Goal: Task Accomplishment & Management: Manage account settings

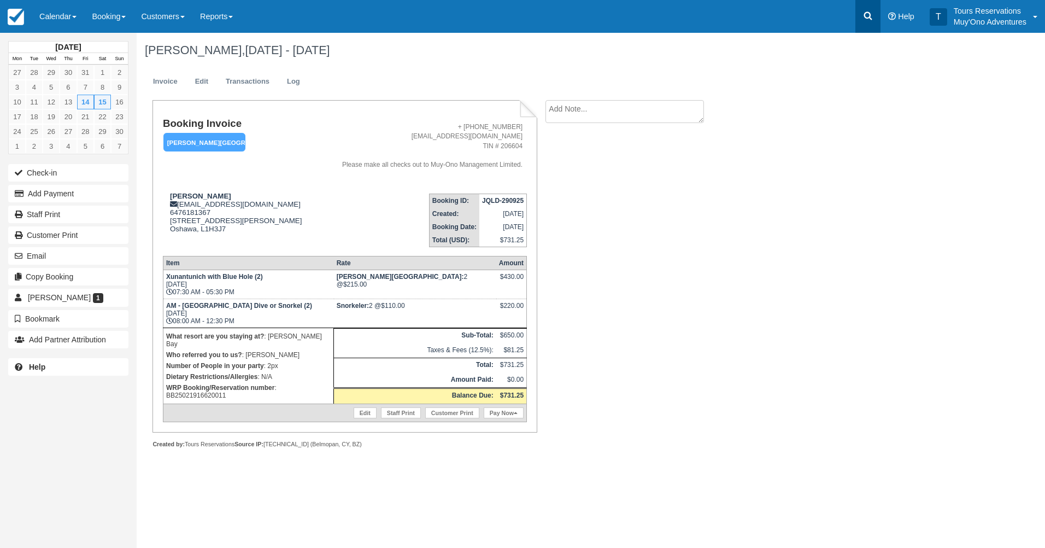
click at [862, 20] on icon at bounding box center [867, 15] width 11 height 11
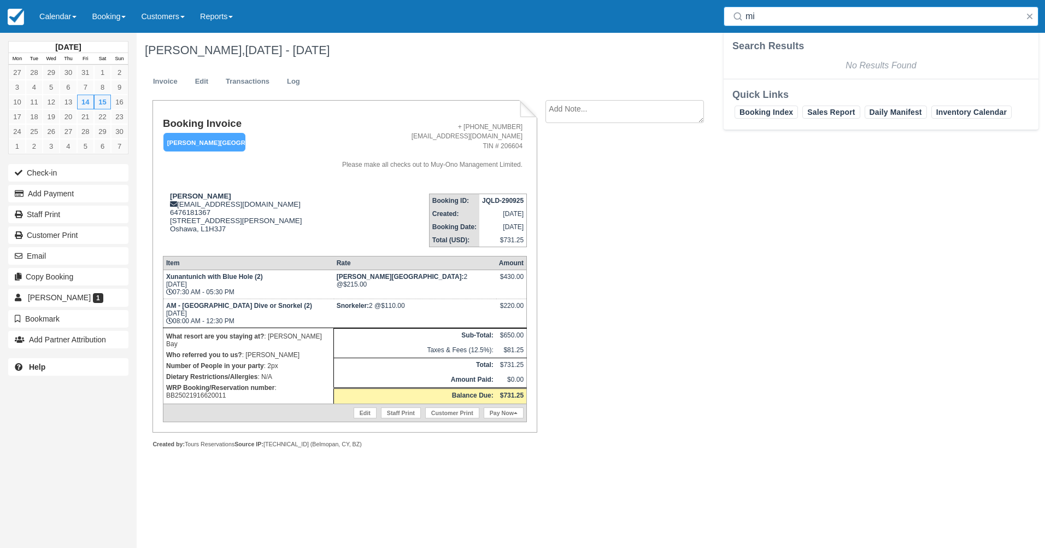
type input "m"
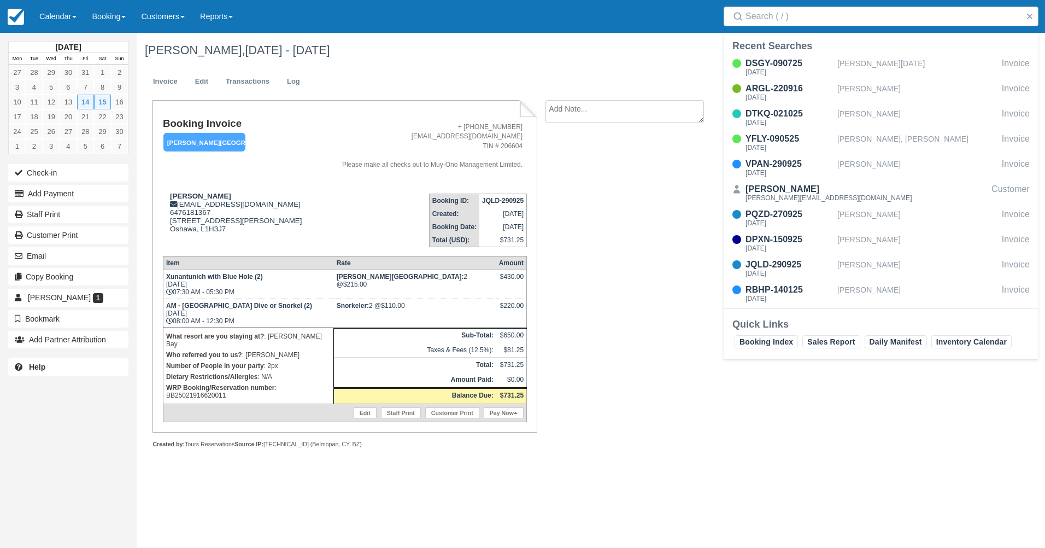
click at [603, 30] on div "Menu Calendar Booking Customer Inventory Booking Daily Manifest Daily List Note…" at bounding box center [522, 16] width 1045 height 33
click at [101, 15] on link "Booking" at bounding box center [108, 16] width 49 height 33
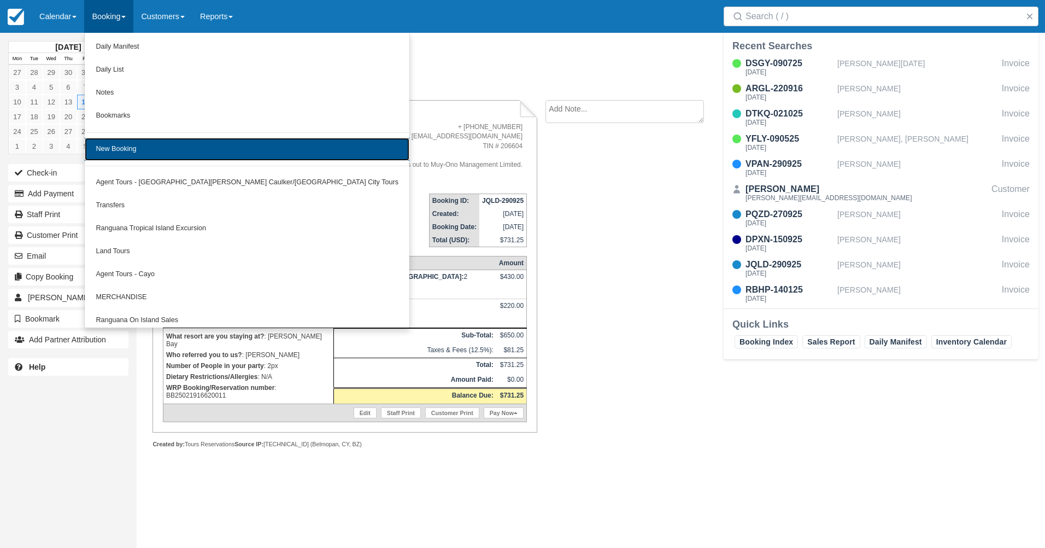
click at [137, 148] on link "New Booking" at bounding box center [247, 149] width 325 height 23
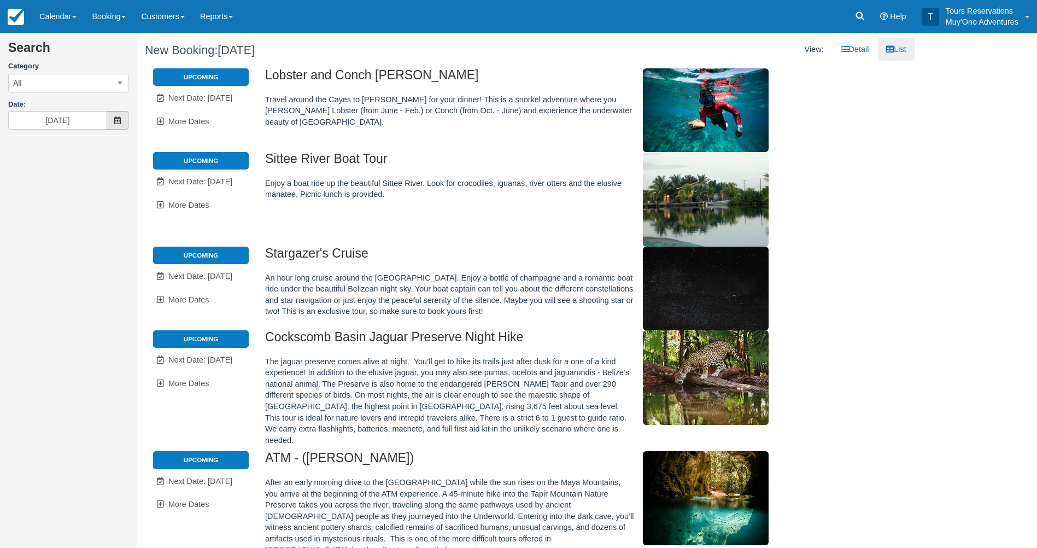
click at [122, 123] on span at bounding box center [118, 120] width 22 height 19
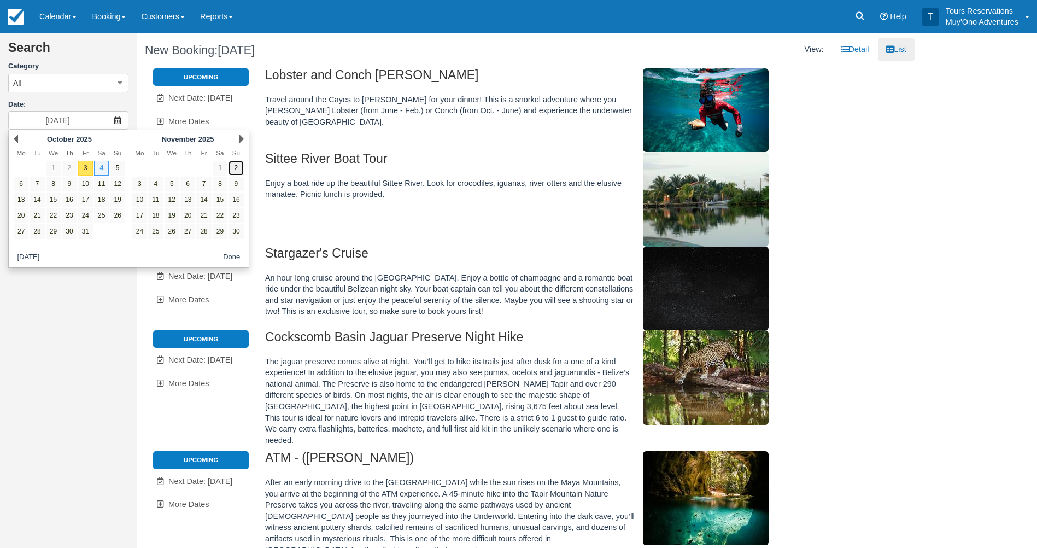
click at [236, 168] on link "2" at bounding box center [235, 168] width 15 height 15
type input "11/02/25"
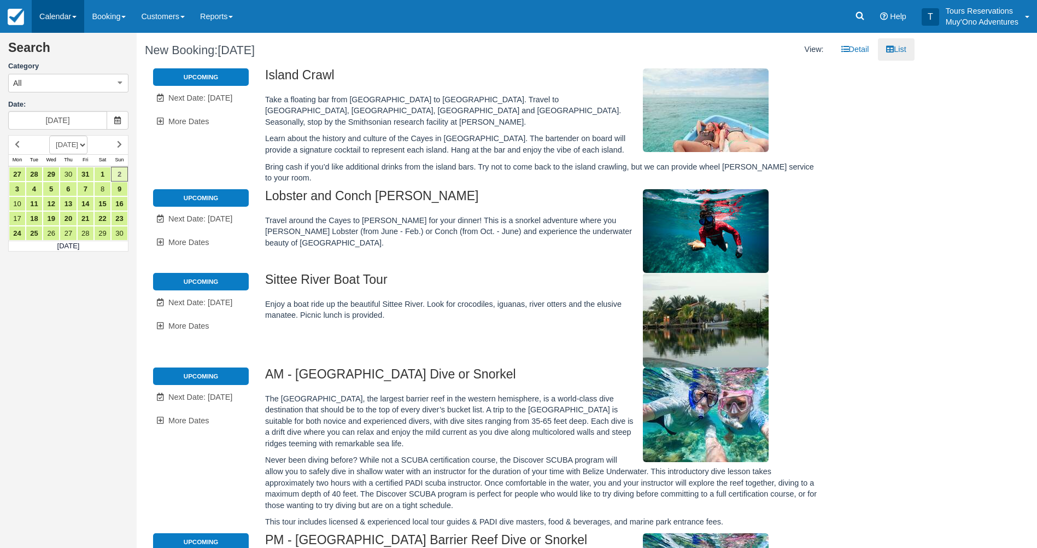
click at [69, 11] on link "Calendar" at bounding box center [58, 16] width 52 height 33
click at [75, 55] on link "Booking" at bounding box center [75, 48] width 86 height 24
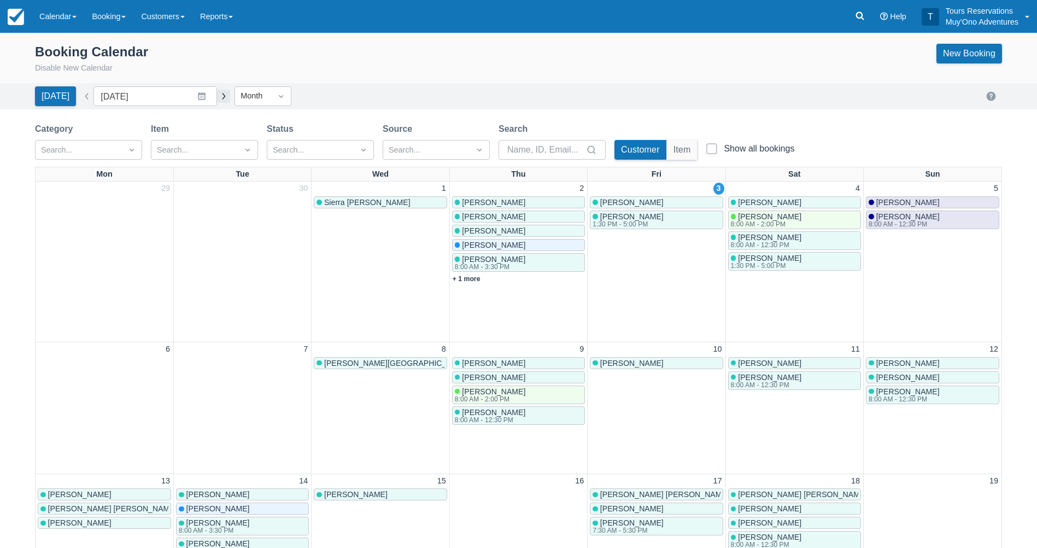
click at [217, 99] on button "button" at bounding box center [223, 96] width 13 height 13
type input "[DATE]"
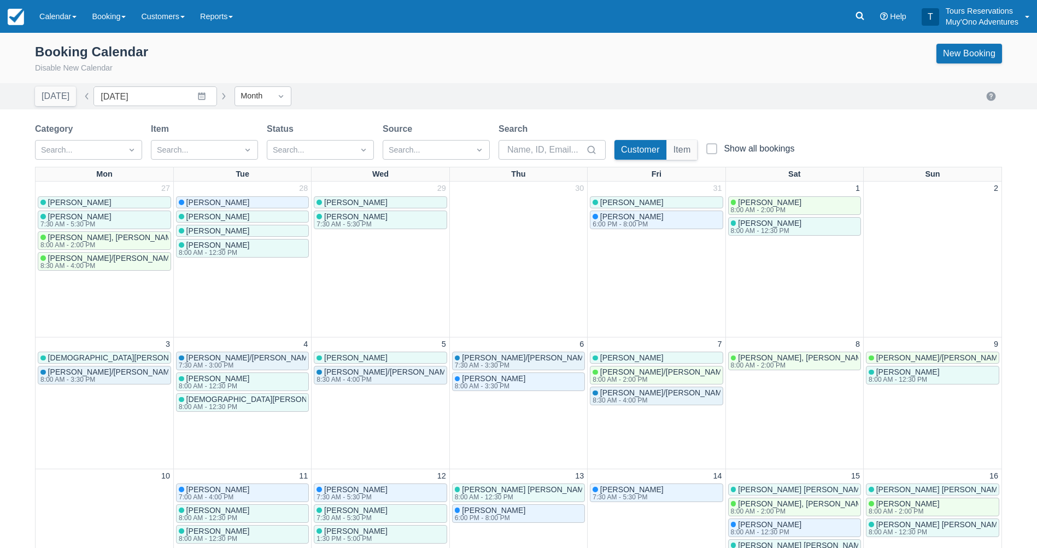
click at [723, 69] on div "Booking Calendar Disable New Calendar New Booking" at bounding box center [518, 59] width 967 height 31
click at [88, 14] on link "Booking" at bounding box center [108, 16] width 49 height 33
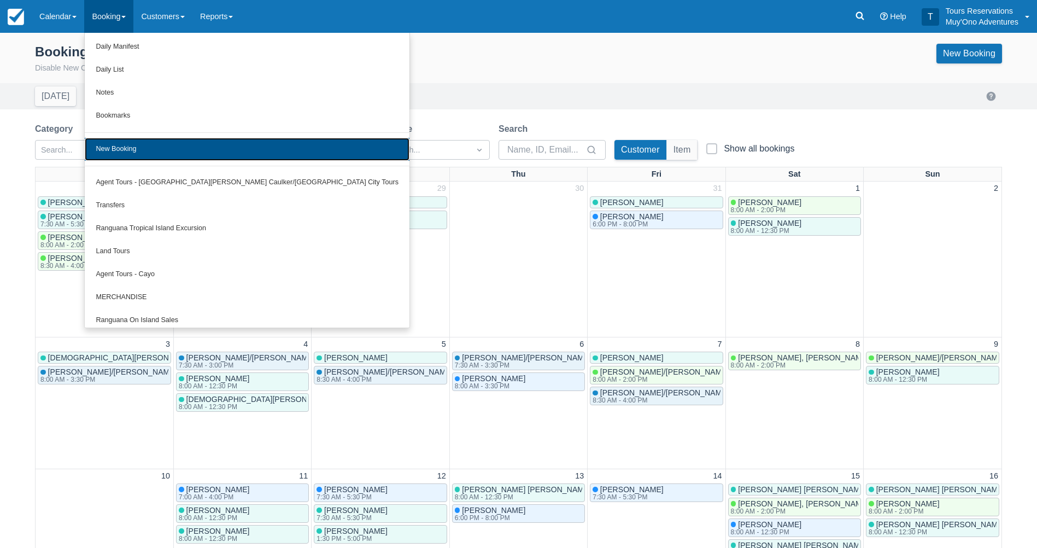
click at [232, 142] on link "New Booking" at bounding box center [247, 149] width 325 height 23
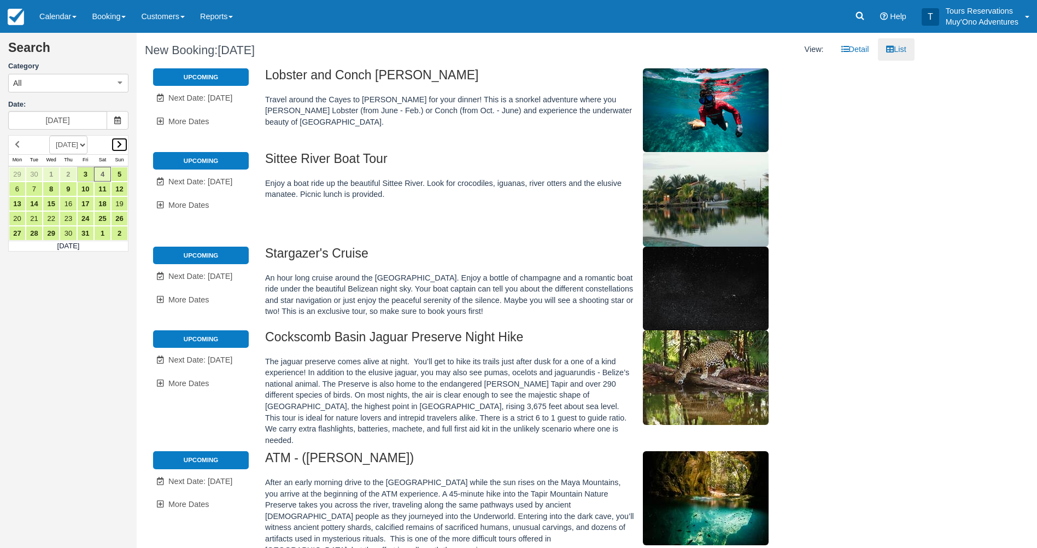
click at [115, 142] on link at bounding box center [119, 144] width 17 height 15
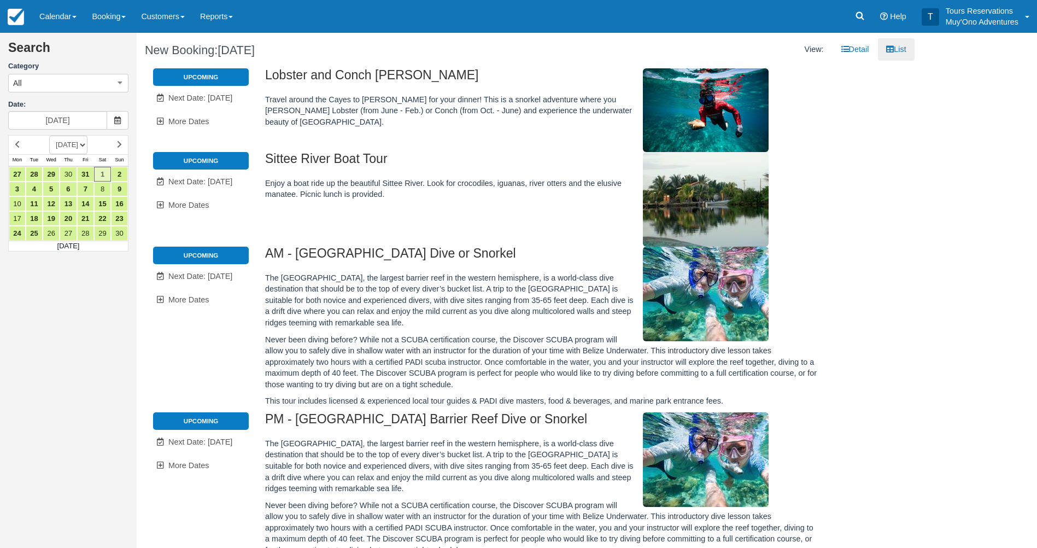
drag, startPoint x: 115, startPoint y: 301, endPoint x: 115, endPoint y: 279, distance: 21.9
click at [115, 301] on div "Search Category All All Agent Tours - San Pedro/Caye Caulker/Belize City Tours …" at bounding box center [68, 274] width 137 height 548
click at [32, 189] on link "4" at bounding box center [34, 188] width 17 height 15
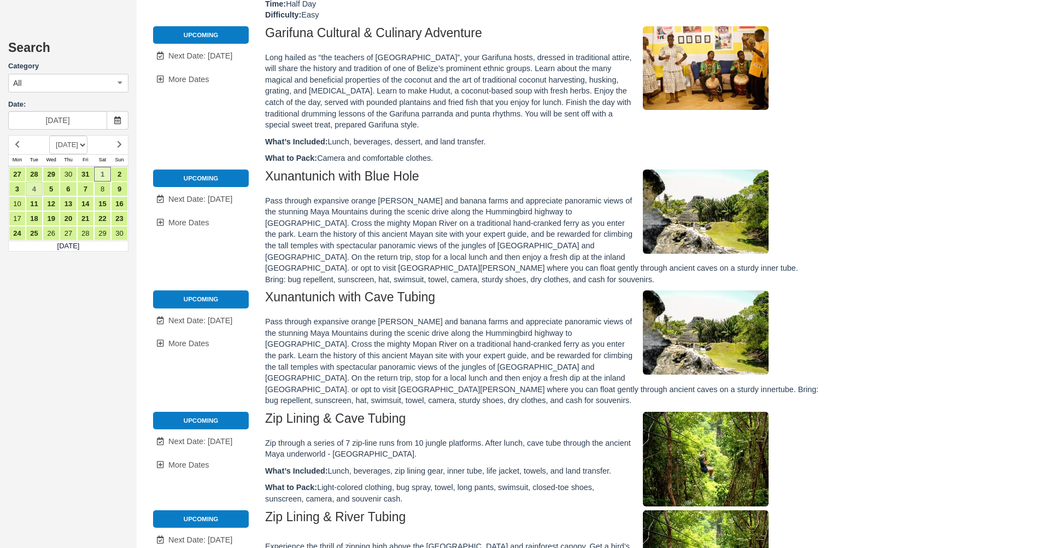
type input "11/04/25"
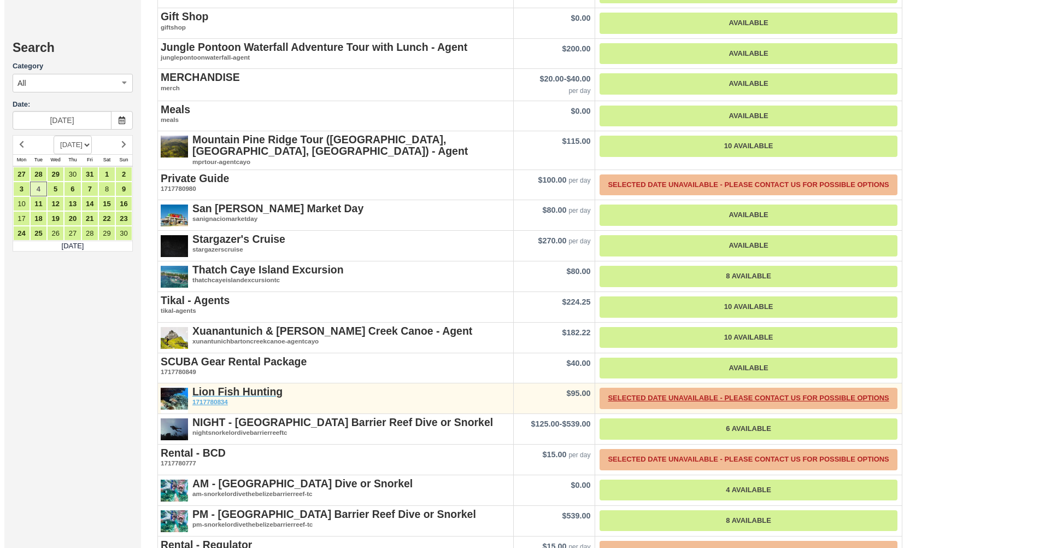
scroll to position [1182, 0]
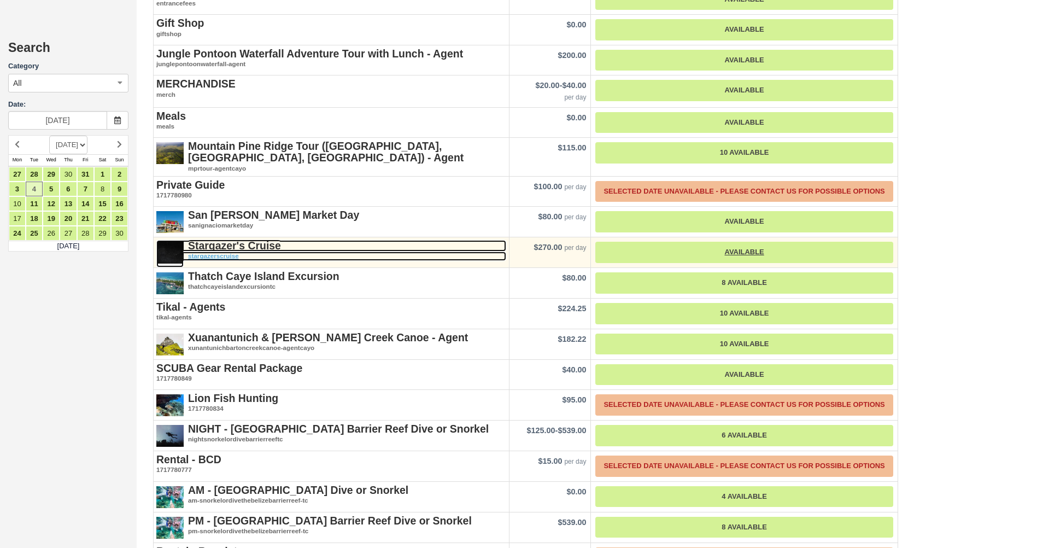
click at [269, 239] on strong "Stargazer's Cruise" at bounding box center [234, 245] width 93 height 12
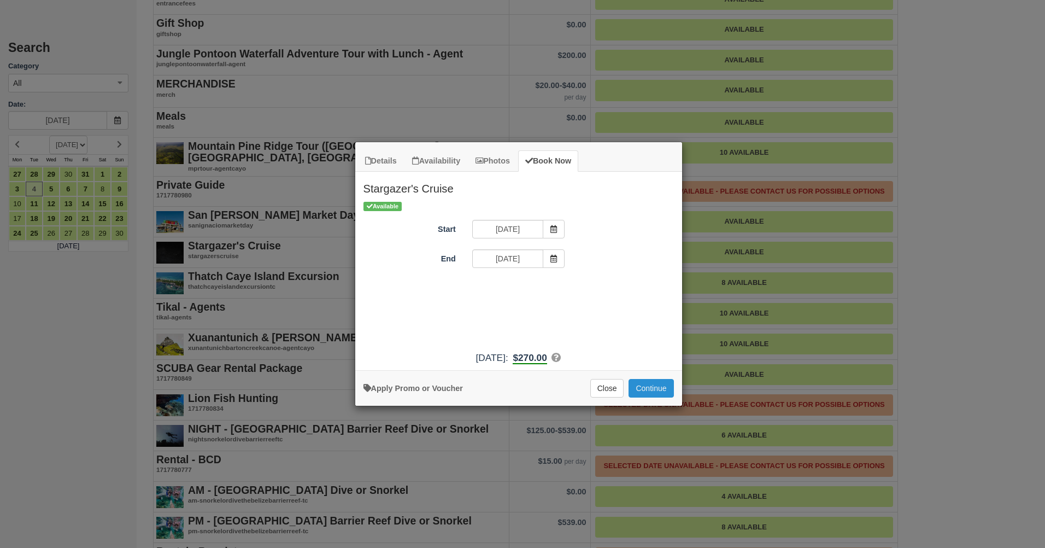
click at [662, 390] on button "Continue" at bounding box center [651, 388] width 45 height 19
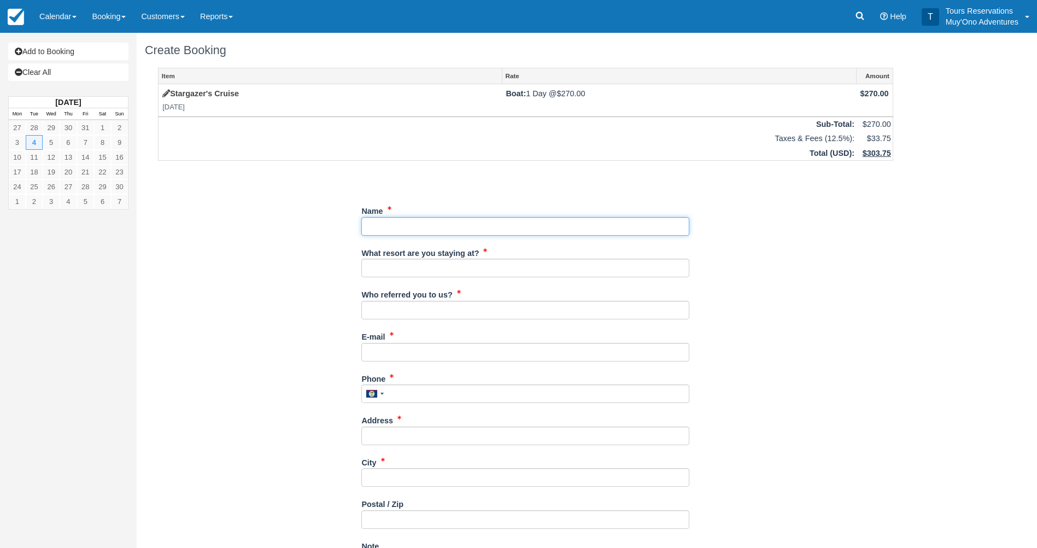
click at [444, 229] on input "Name" at bounding box center [525, 226] width 328 height 19
paste input "[PERSON_NAME]"
type input "[PERSON_NAME]"
drag, startPoint x: 472, startPoint y: 282, endPoint x: 472, endPoint y: 273, distance: 9.3
click at [472, 281] on div "What resort are you staying at?" at bounding box center [525, 265] width 328 height 42
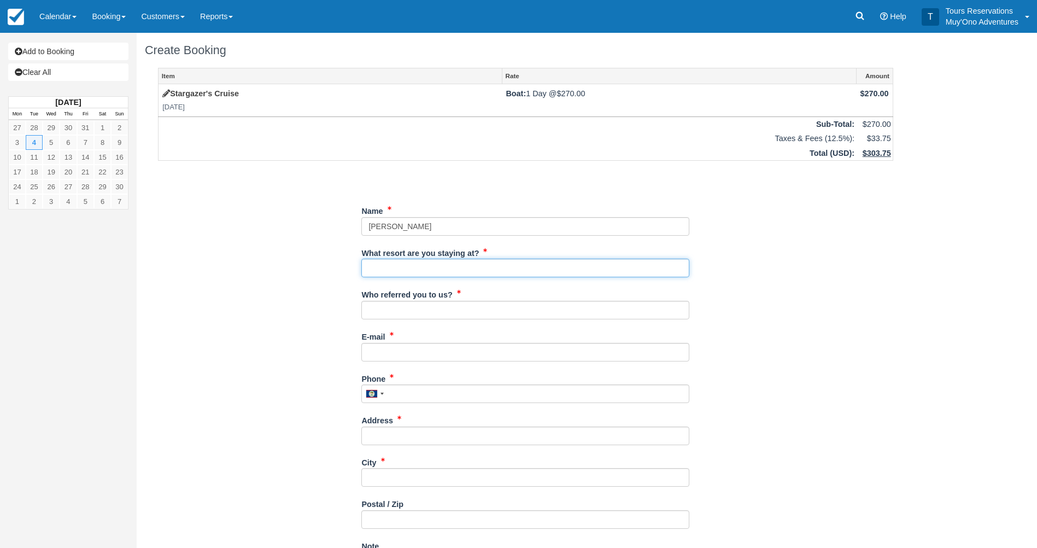
click at [472, 267] on input "What resort are you staying at?" at bounding box center [525, 268] width 328 height 19
type input "Thatch Caye"
click at [433, 319] on input "Who referred you to us?" at bounding box center [525, 310] width 328 height 19
type input "[PERSON_NAME]"
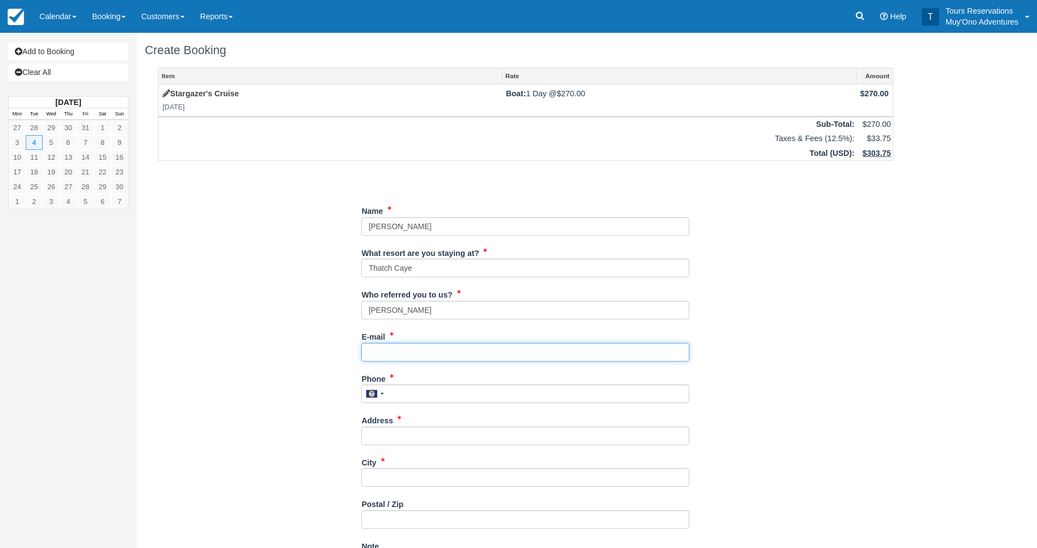
click at [431, 348] on input "E-mail" at bounding box center [525, 352] width 328 height 19
click at [504, 351] on input "E-mail" at bounding box center [525, 352] width 328 height 19
paste input "[PERSON_NAME][EMAIL_ADDRESS][DOMAIN_NAME]"
type input "[PERSON_NAME][EMAIL_ADDRESS][DOMAIN_NAME]"
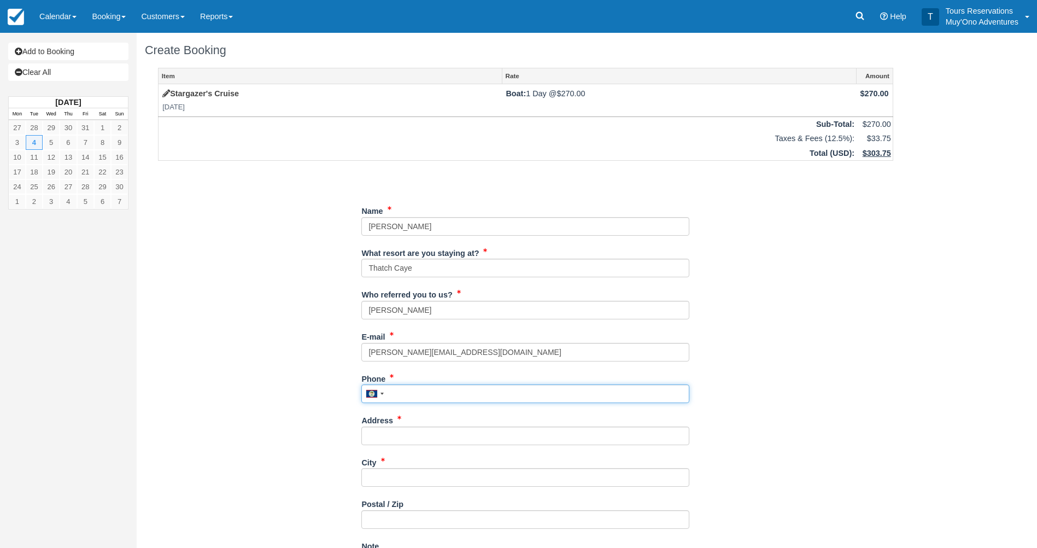
click at [536, 394] on input "Phone" at bounding box center [525, 393] width 328 height 19
paste input "9046240474"
type input "9046240474"
click at [491, 445] on div "Address" at bounding box center [525, 432] width 328 height 42
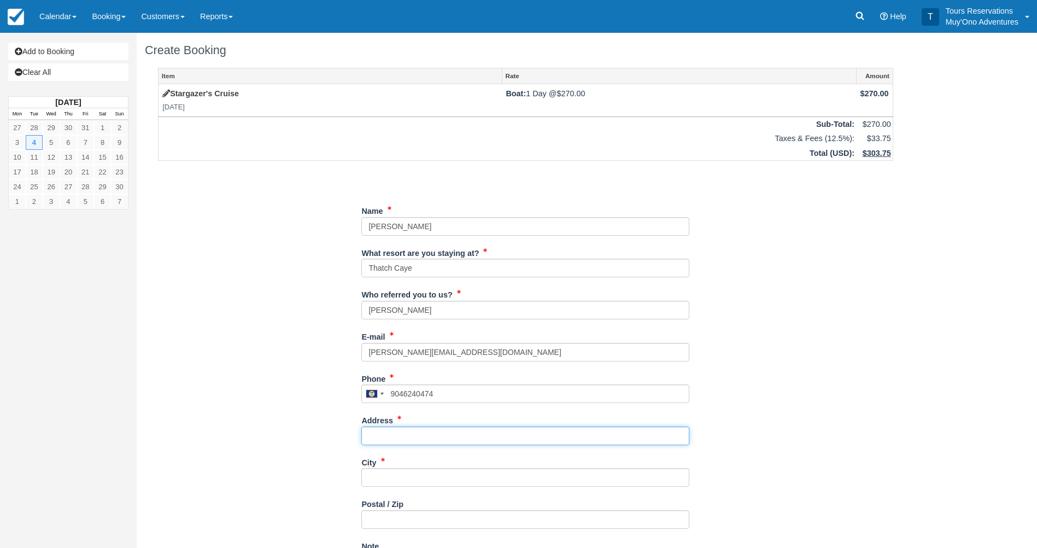
click at [491, 442] on input "Address" at bounding box center [525, 435] width 328 height 19
paste input "[STREET_ADDRESS]"
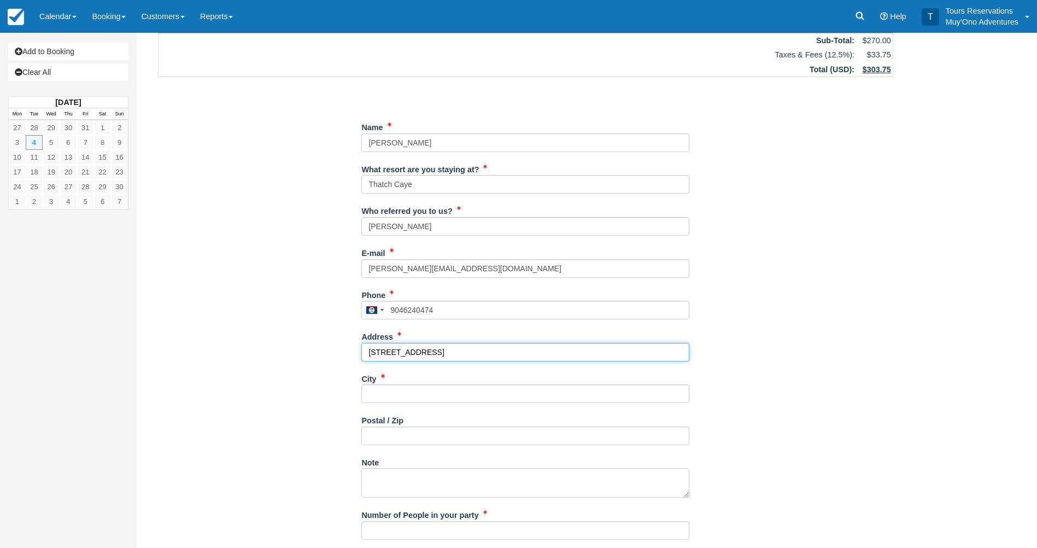
scroll to position [164, 0]
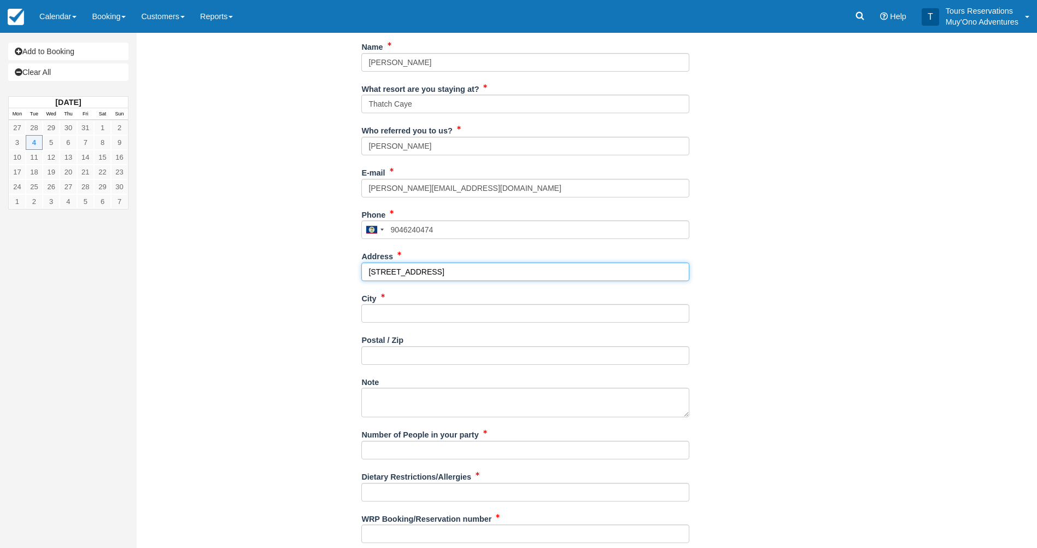
type input "[STREET_ADDRESS]"
click at [409, 300] on div "City" at bounding box center [525, 306] width 328 height 34
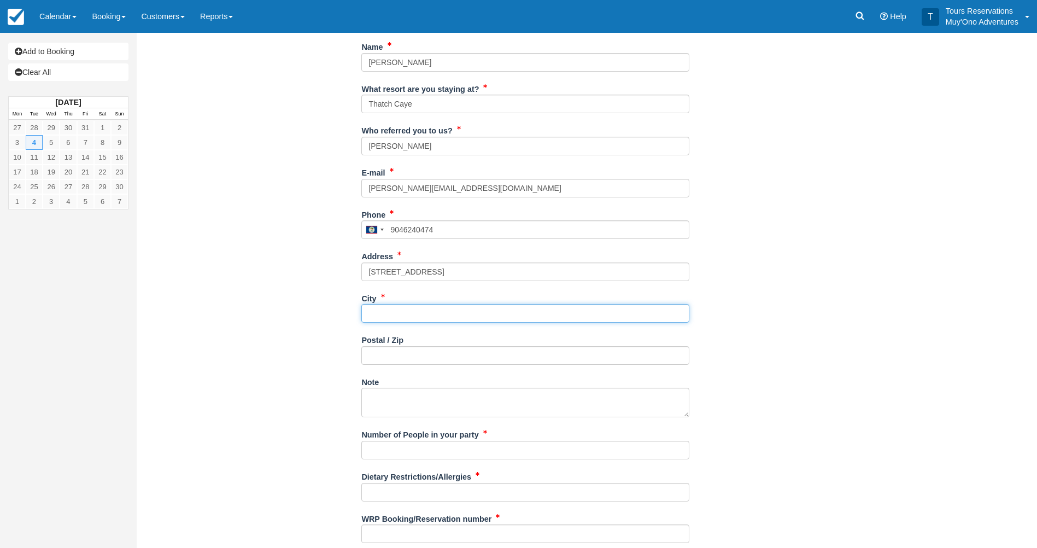
click at [412, 320] on input "City" at bounding box center [525, 313] width 328 height 19
paste input "[PERSON_NAME]"
type input "[PERSON_NAME]"
click at [405, 354] on input "Postal / Zip" at bounding box center [525, 355] width 328 height 19
type input "73089"
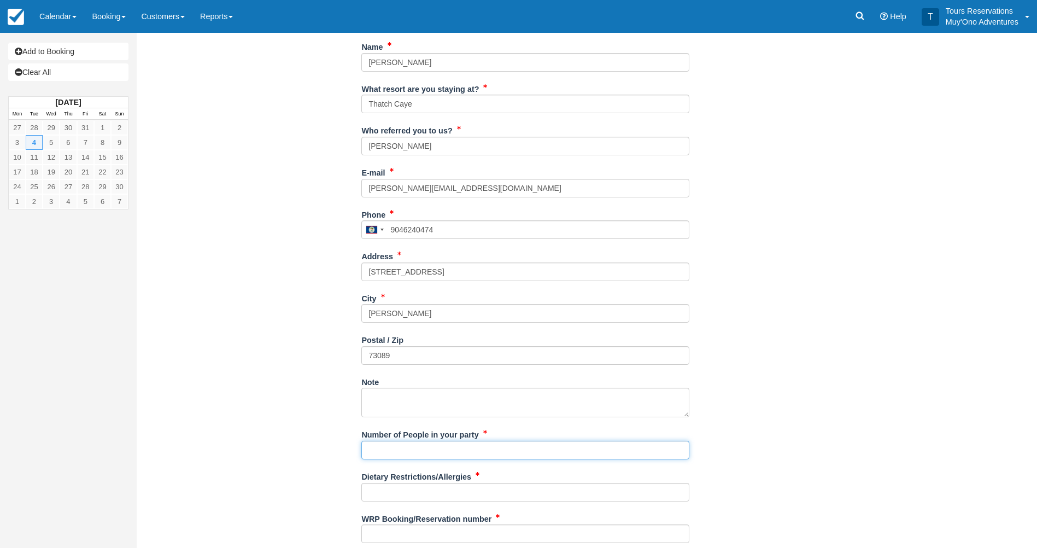
click at [516, 453] on input "Number of People in your party" at bounding box center [525, 450] width 328 height 19
type input "2"
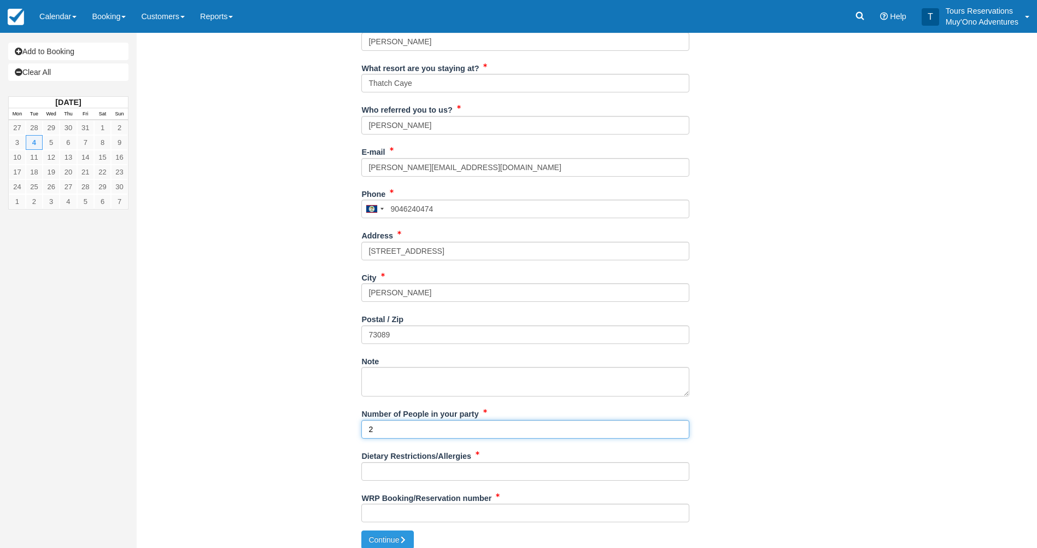
scroll to position [194, 0]
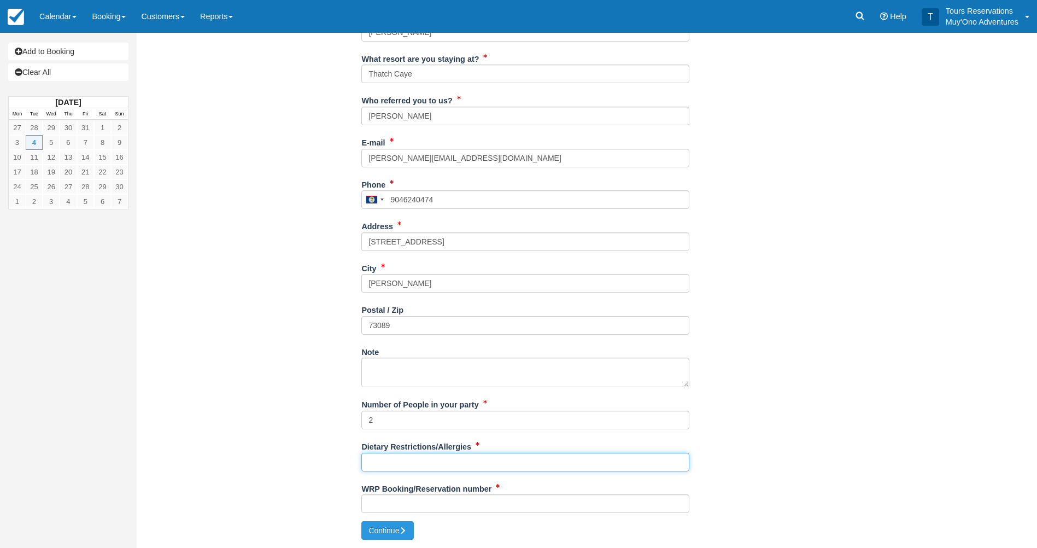
click at [443, 460] on input "Dietary Restrictions/Allergies" at bounding box center [525, 462] width 328 height 19
type input "N/A"
click at [511, 511] on input "WRP Booking/Reservation number" at bounding box center [525, 503] width 328 height 19
paste input "47795055"
type input "47795055"
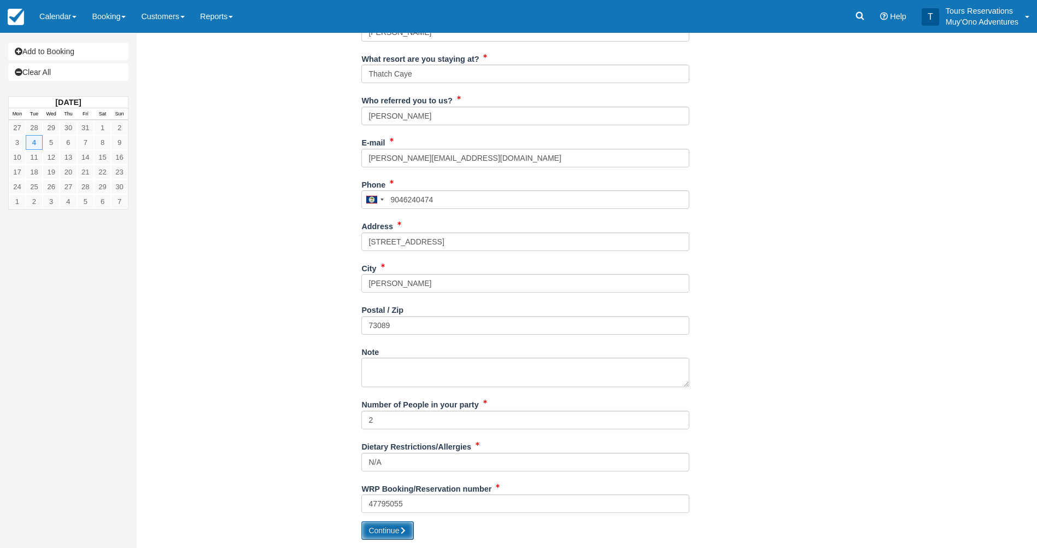
click at [373, 525] on button "Continue" at bounding box center [387, 530] width 52 height 19
type input "[PHONE_NUMBER]"
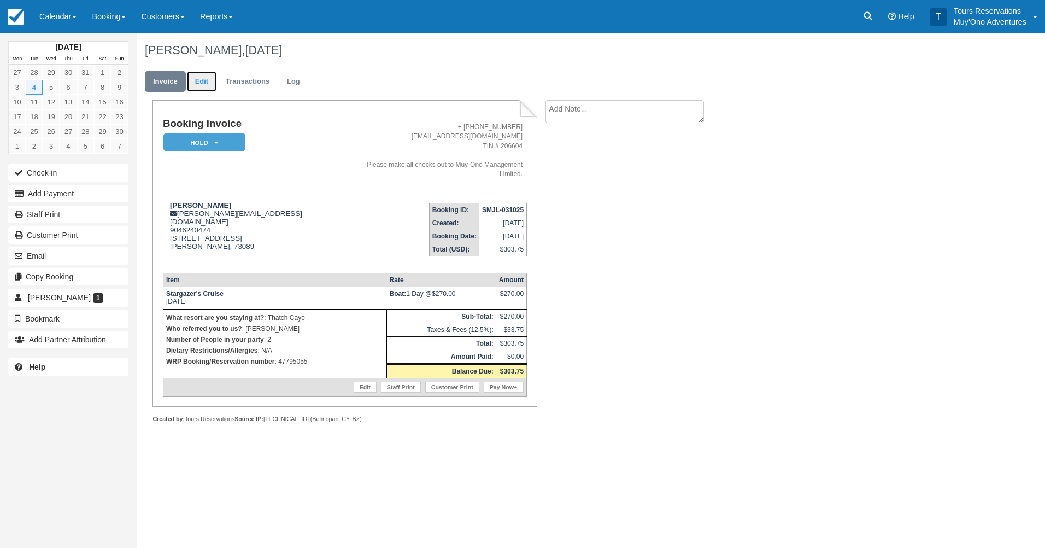
click at [203, 87] on link "Edit" at bounding box center [202, 81] width 30 height 21
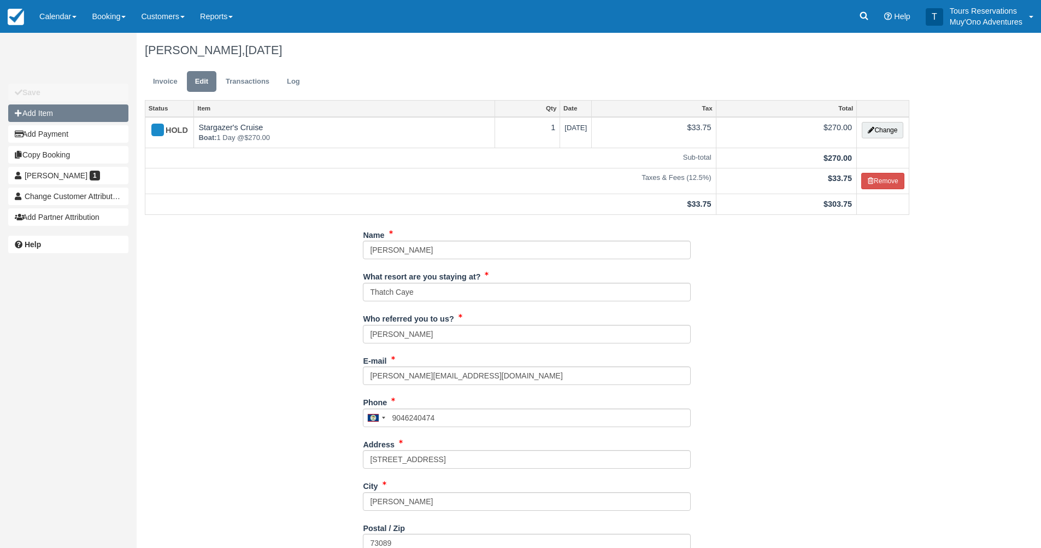
click at [93, 105] on button "Add Item" at bounding box center [68, 112] width 120 height 17
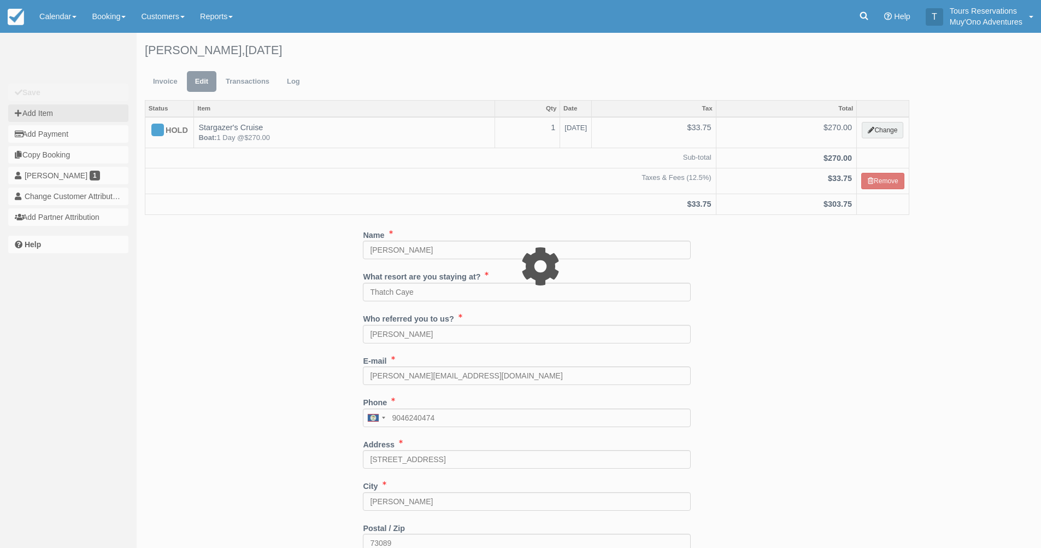
type input "0.00"
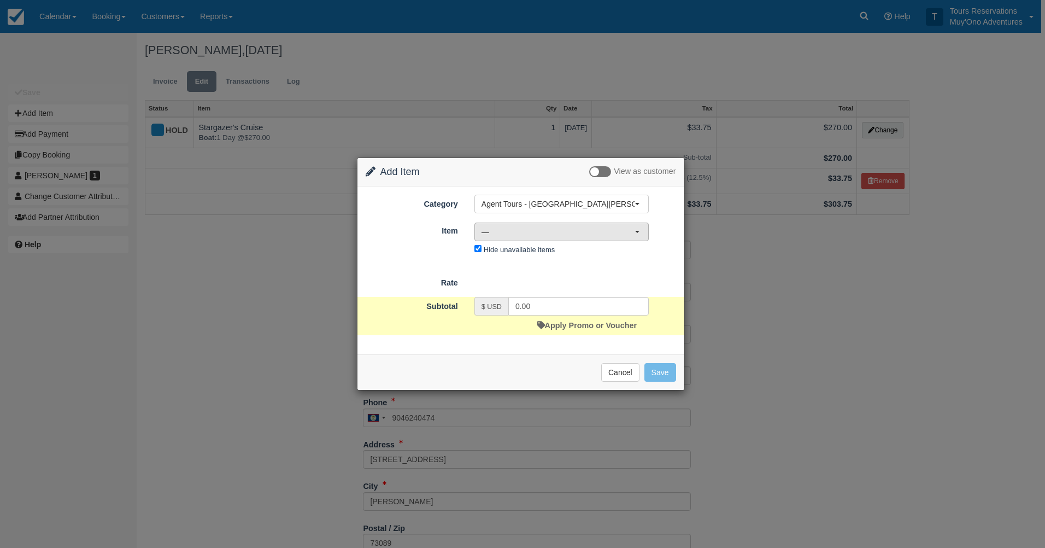
click at [587, 231] on span "—" at bounding box center [558, 231] width 153 height 11
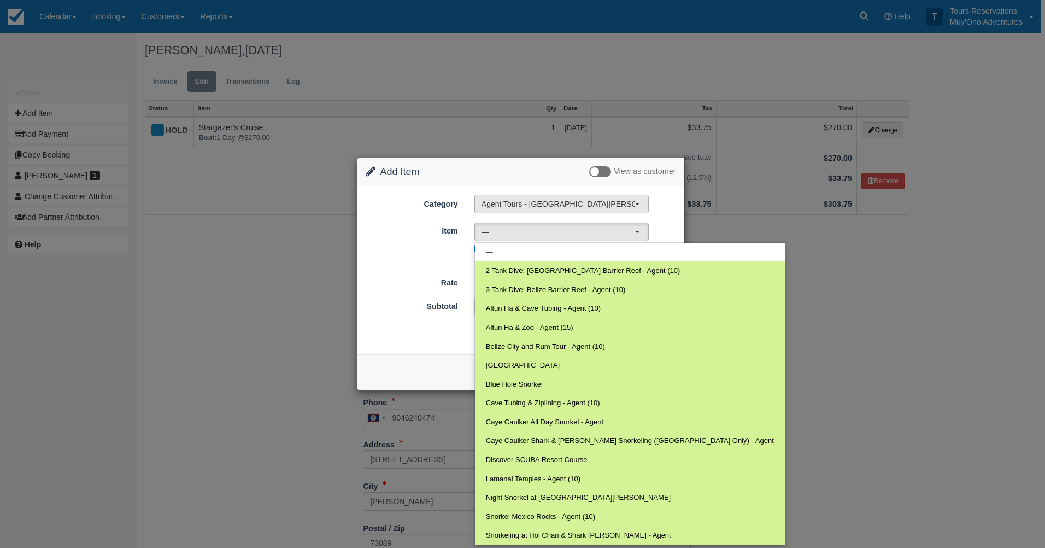
click at [582, 206] on span "Agent Tours - [GEOGRAPHIC_DATA][PERSON_NAME] Caulker/[GEOGRAPHIC_DATA] City Tou…" at bounding box center [558, 203] width 153 height 11
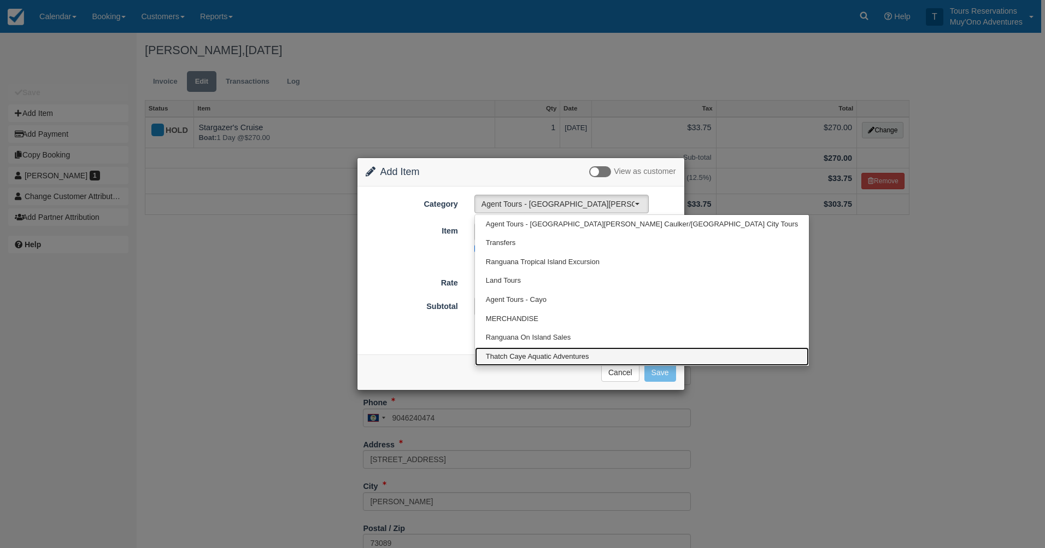
click at [567, 355] on span "Thatch Caye Aquatic Adventures" at bounding box center [537, 356] width 103 height 10
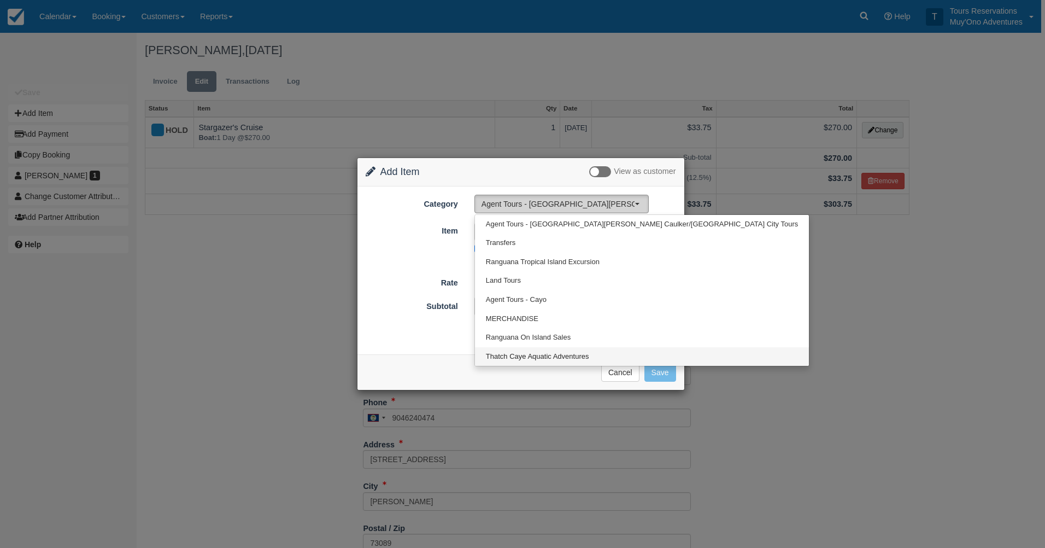
select select "64"
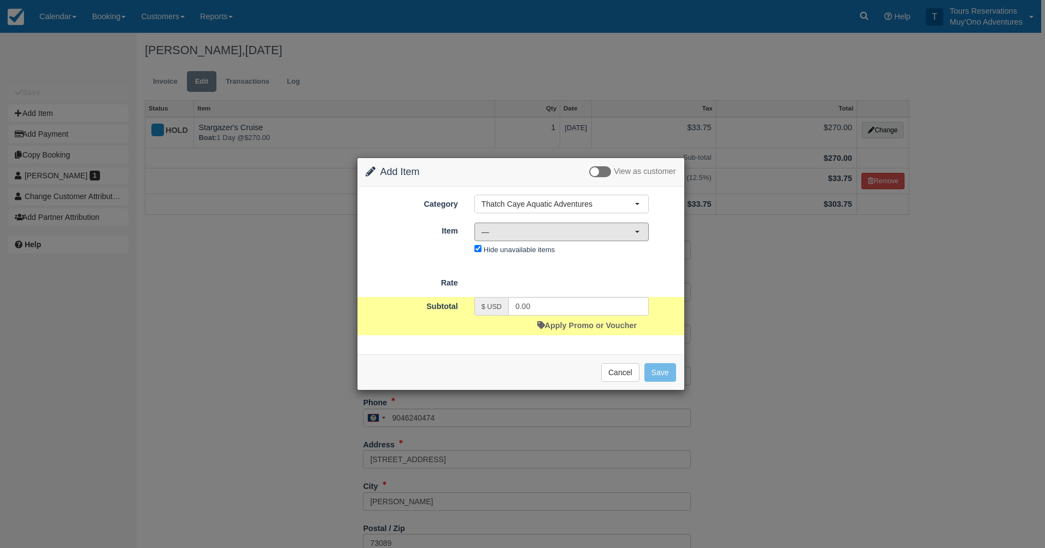
click at [521, 234] on span "—" at bounding box center [558, 231] width 153 height 11
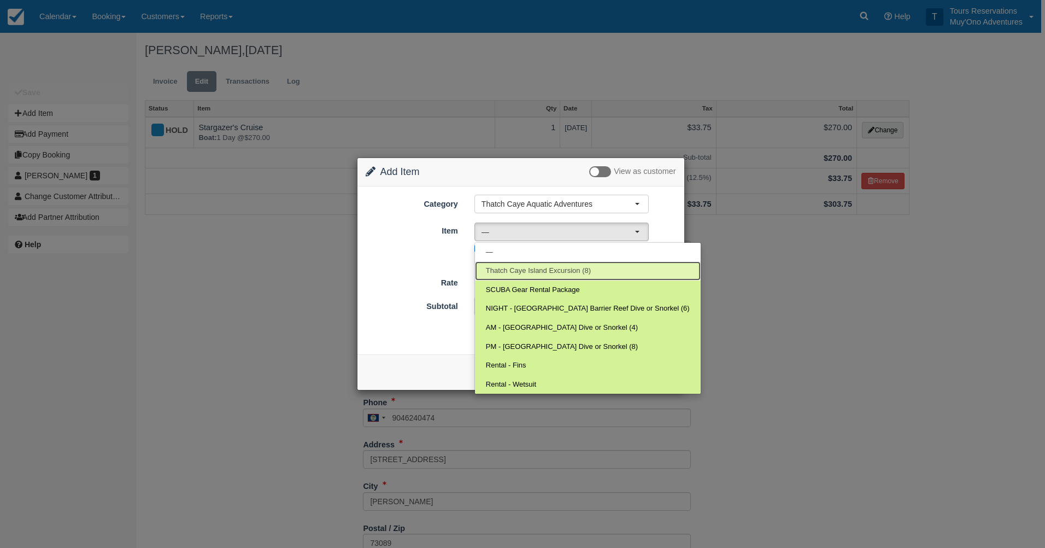
click at [553, 272] on span "Thatch Caye Island Excursion (8)" at bounding box center [538, 271] width 105 height 10
select select "296"
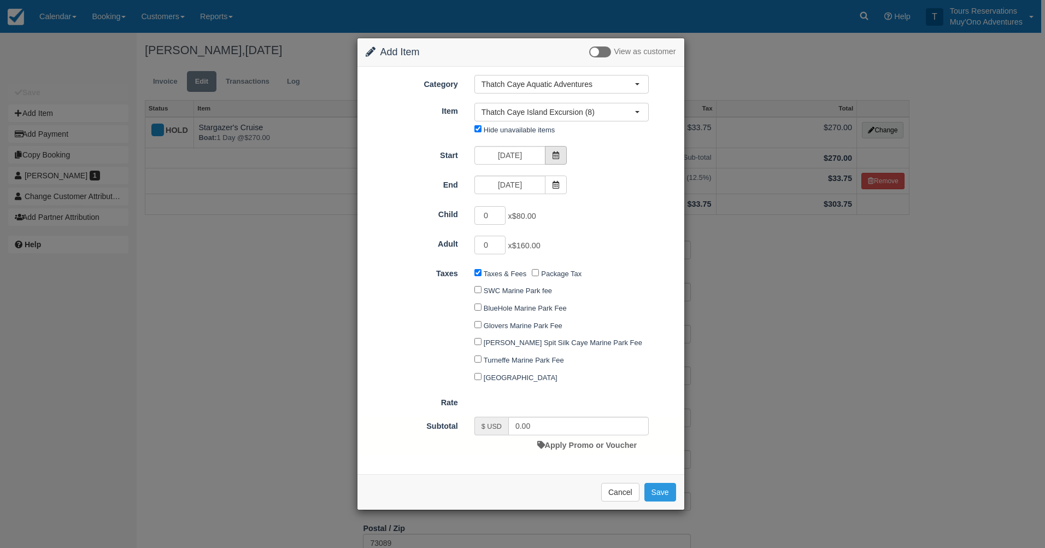
click at [555, 161] on span at bounding box center [556, 155] width 22 height 19
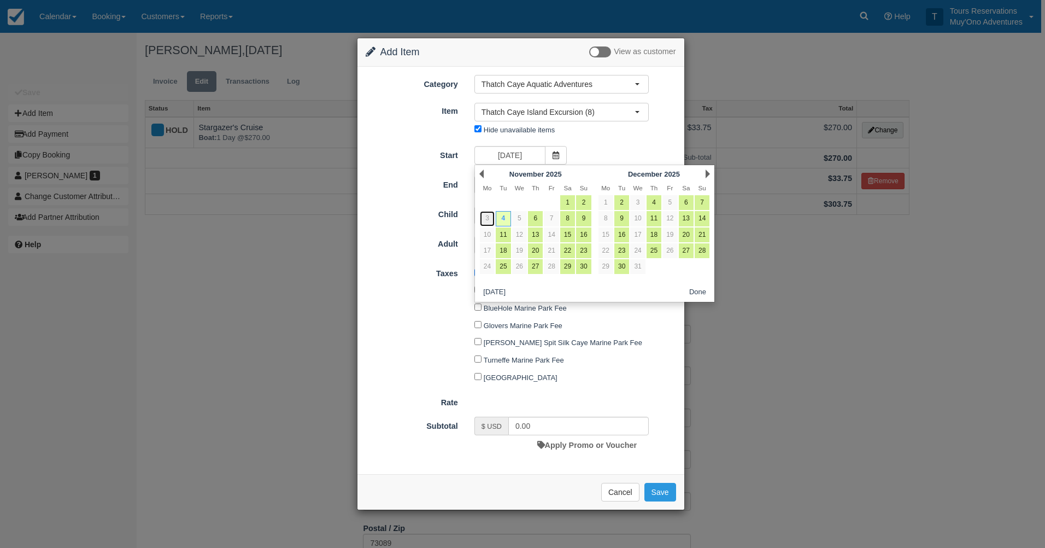
click at [488, 219] on link "3" at bounding box center [487, 218] width 15 height 15
type input "[DATE]"
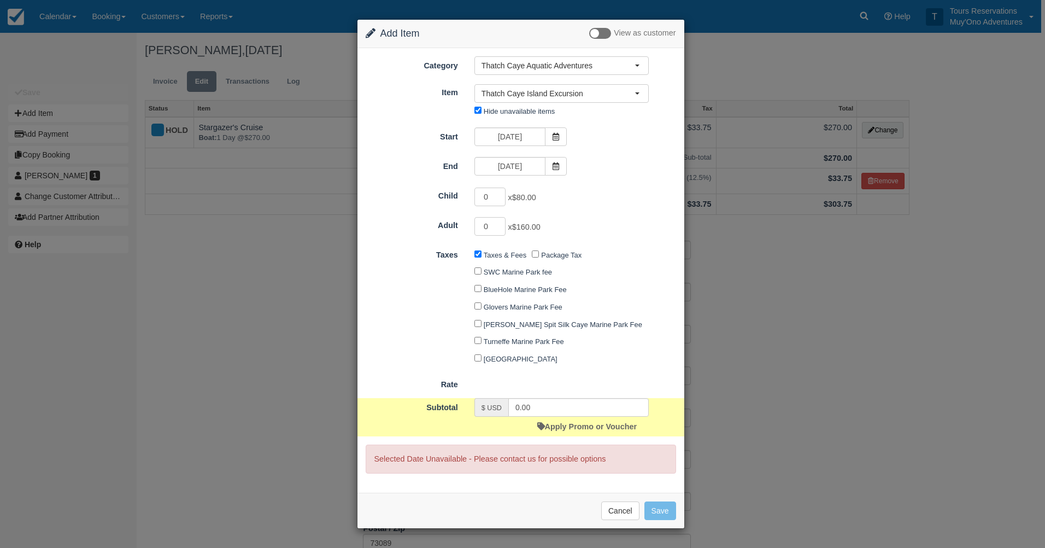
click at [545, 163] on span at bounding box center [556, 166] width 22 height 19
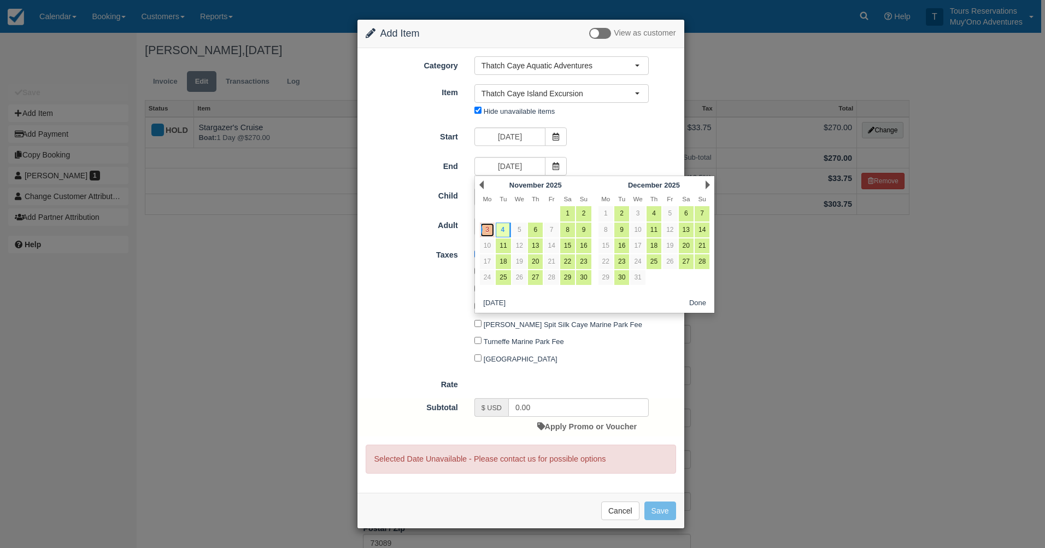
click at [488, 229] on link "3" at bounding box center [487, 229] width 15 height 15
type input "[DATE]"
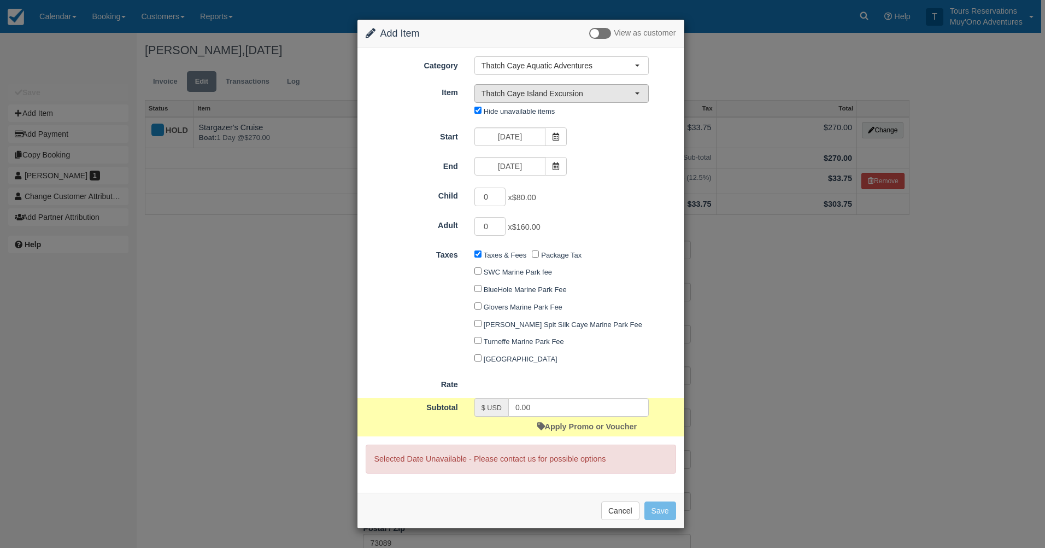
click at [533, 97] on span "Thatch Caye Island Excursion" at bounding box center [558, 93] width 153 height 11
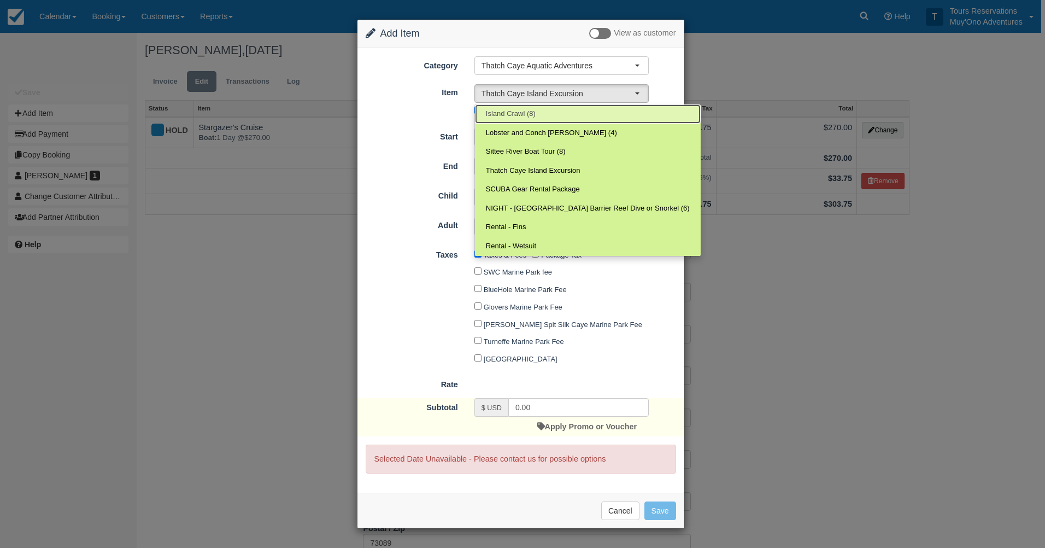
click at [529, 106] on link "Island Crawl (8)" at bounding box center [588, 113] width 226 height 19
select select "305"
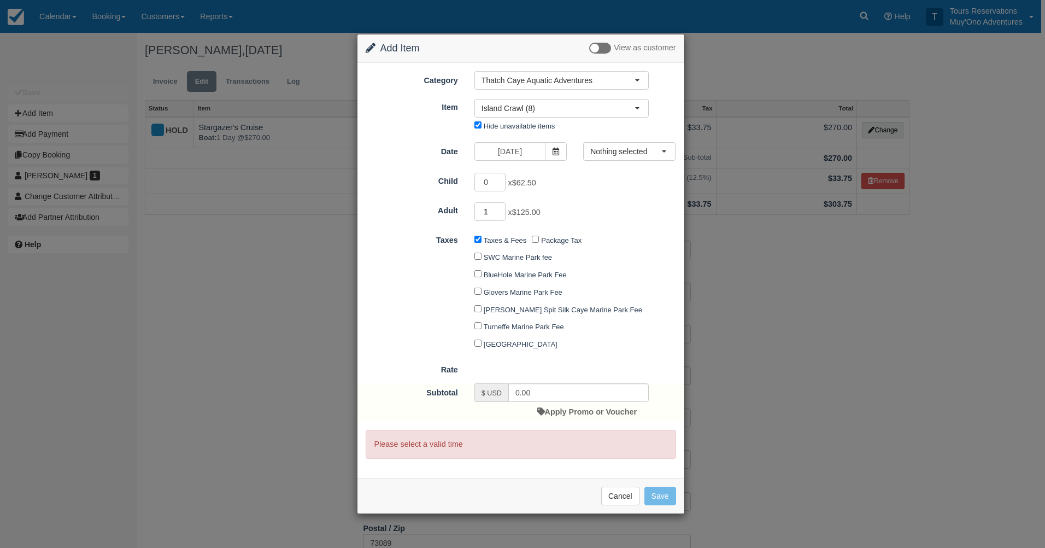
click at [500, 209] on input "1" at bounding box center [490, 211] width 32 height 19
type input "2"
click at [500, 209] on input "2" at bounding box center [490, 211] width 32 height 19
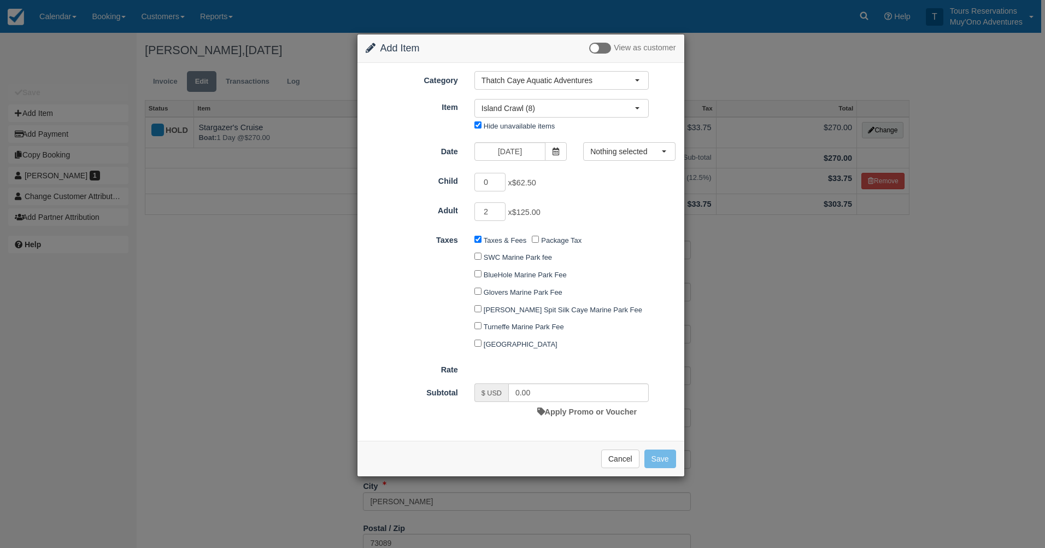
type input "250.00"
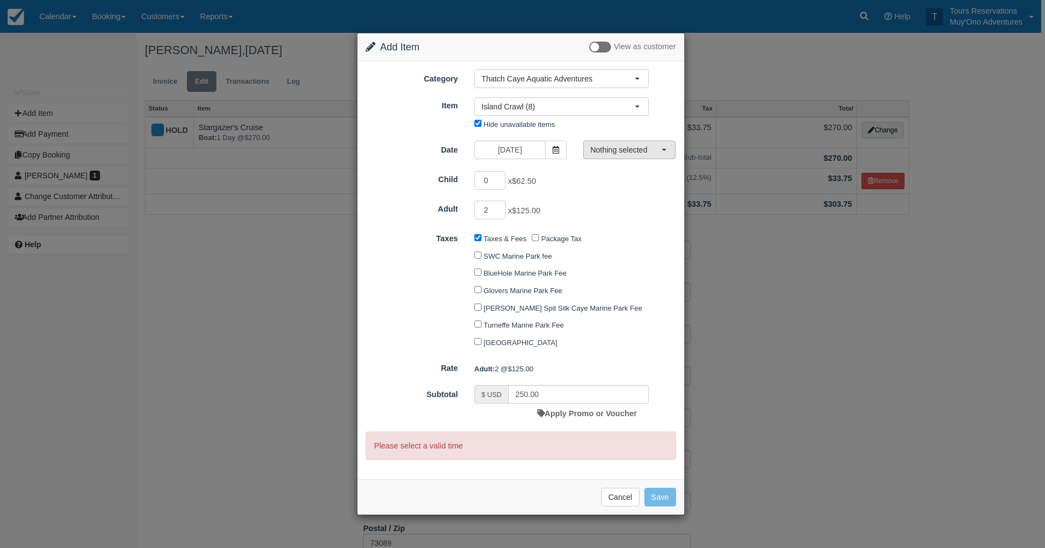
click at [624, 151] on span "Nothing selected" at bounding box center [625, 149] width 71 height 11
click at [619, 172] on span "01:30 PM - 05:00 PM" at bounding box center [629, 170] width 67 height 10
select select "0"
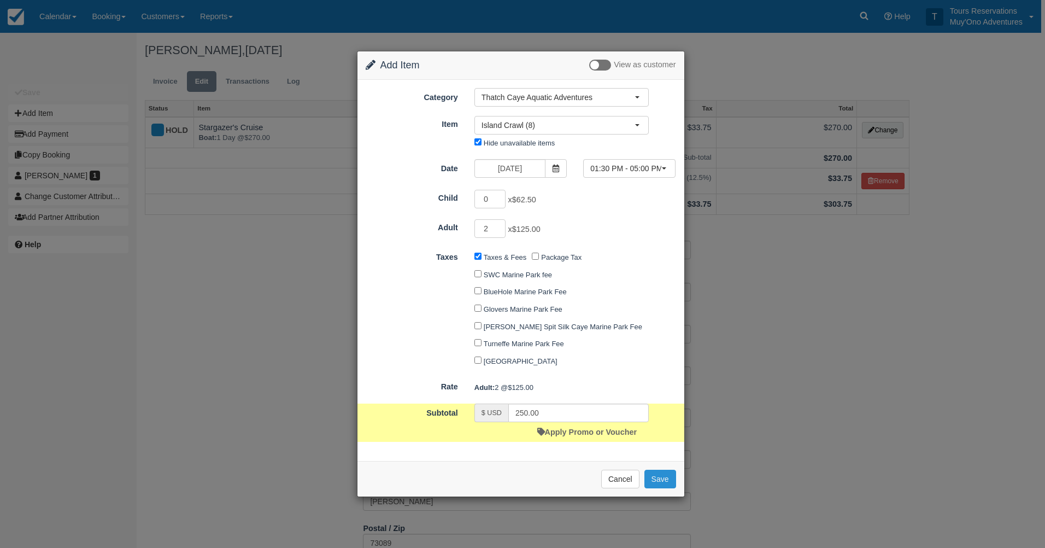
click at [666, 474] on button "Save" at bounding box center [660, 478] width 32 height 19
checkbox input "false"
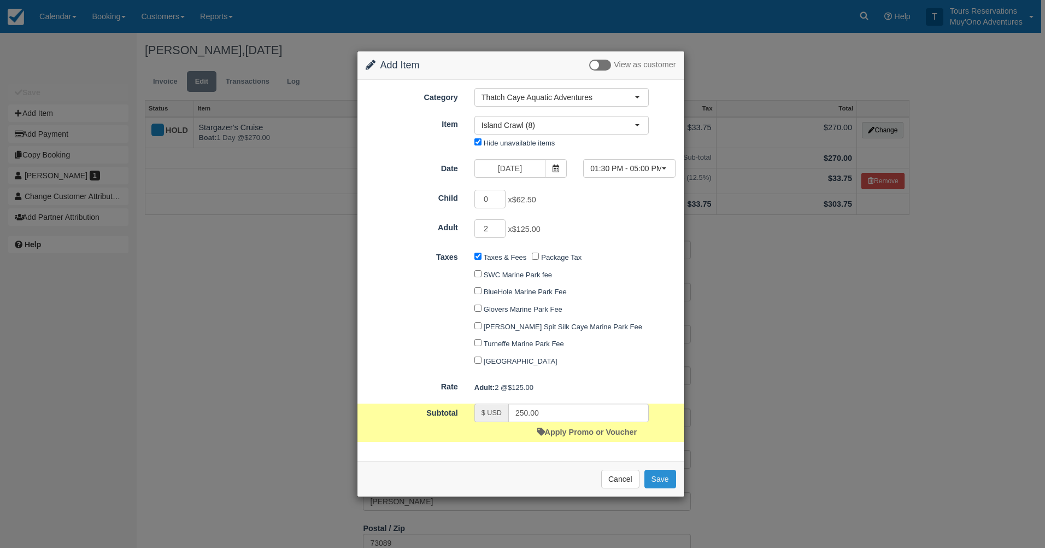
checkbox input "false"
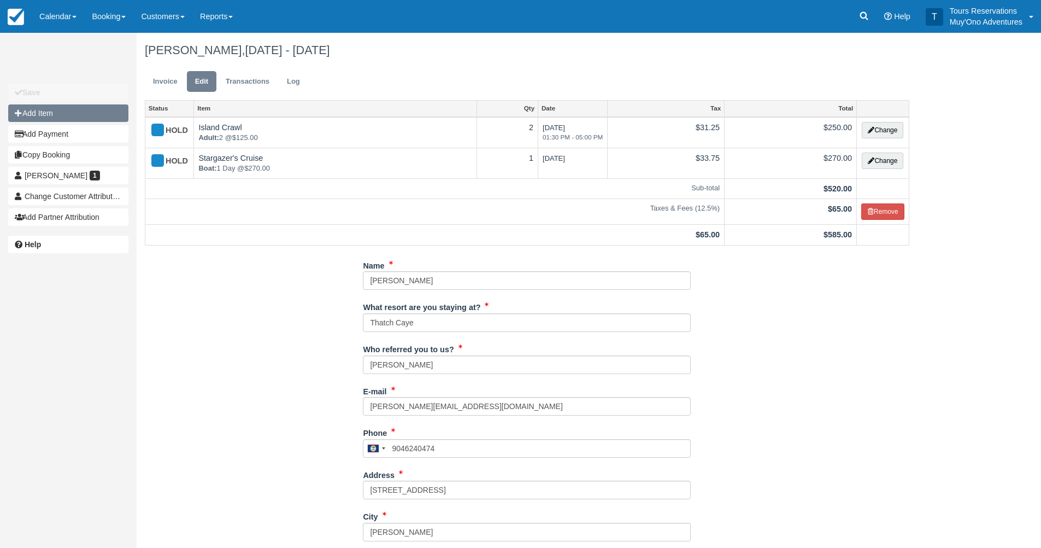
click at [87, 111] on button "Add Item" at bounding box center [68, 112] width 120 height 17
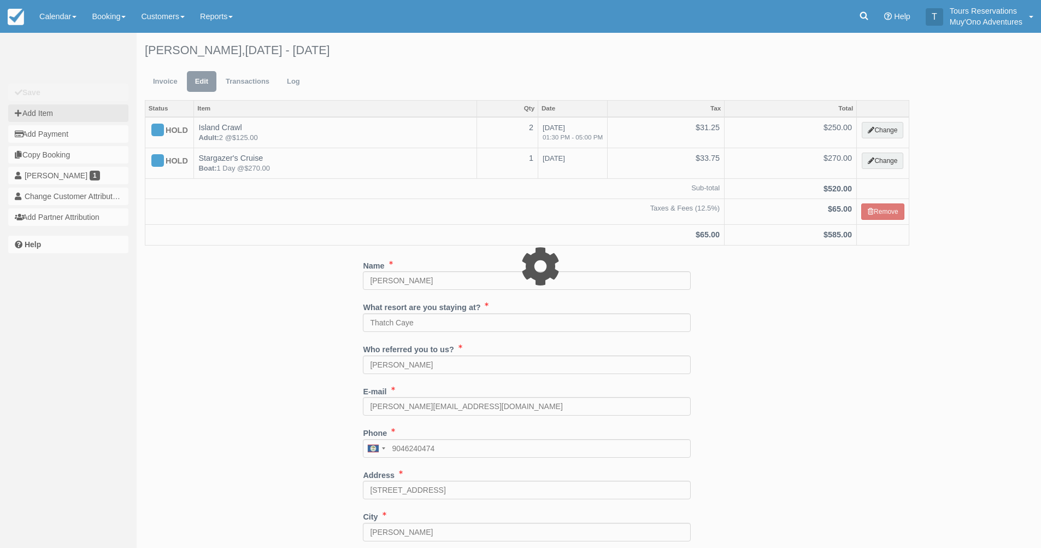
type input "0.00"
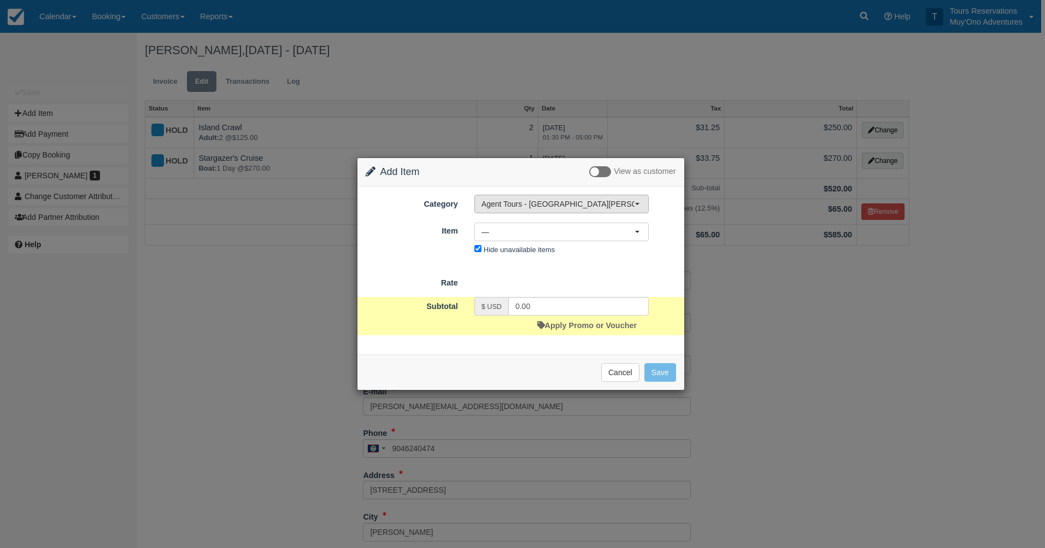
click at [538, 208] on span "Agent Tours - [GEOGRAPHIC_DATA][PERSON_NAME] Caulker/[GEOGRAPHIC_DATA] City Tou…" at bounding box center [558, 203] width 153 height 11
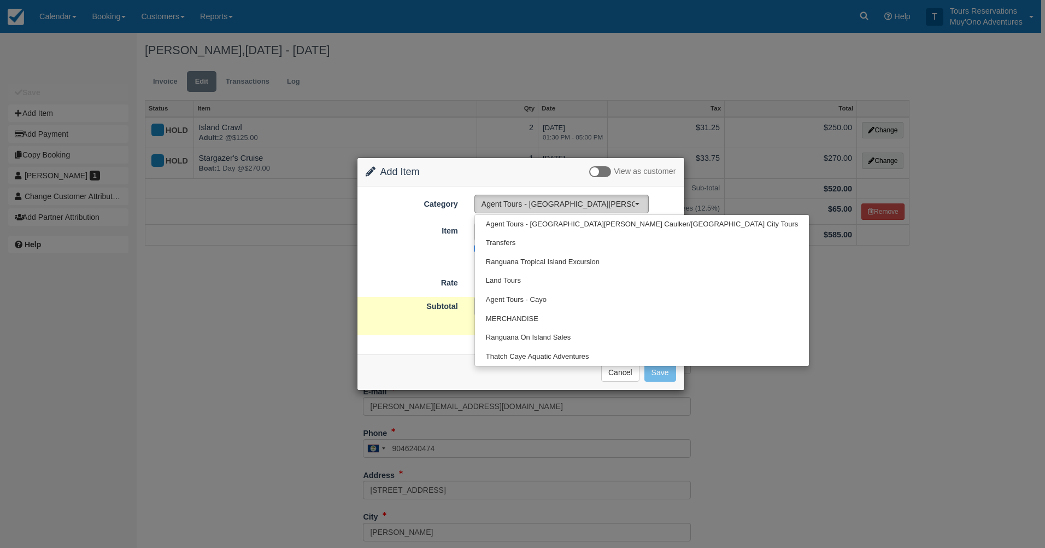
click at [543, 205] on span "Agent Tours - [GEOGRAPHIC_DATA][PERSON_NAME] Caulker/[GEOGRAPHIC_DATA] City Tou…" at bounding box center [558, 203] width 153 height 11
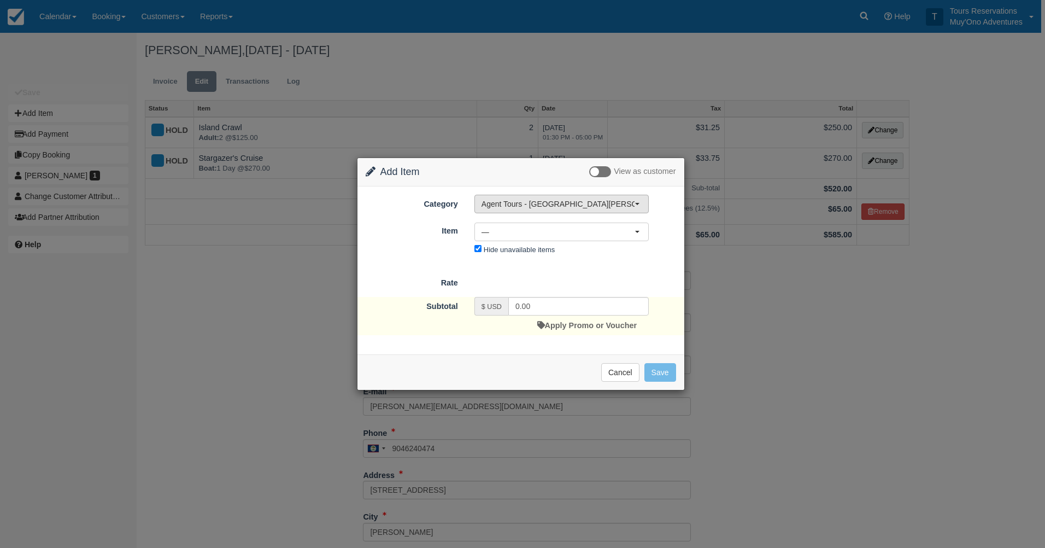
click at [538, 203] on span "Agent Tours - [GEOGRAPHIC_DATA][PERSON_NAME] Caulker/[GEOGRAPHIC_DATA] City Tou…" at bounding box center [558, 203] width 153 height 11
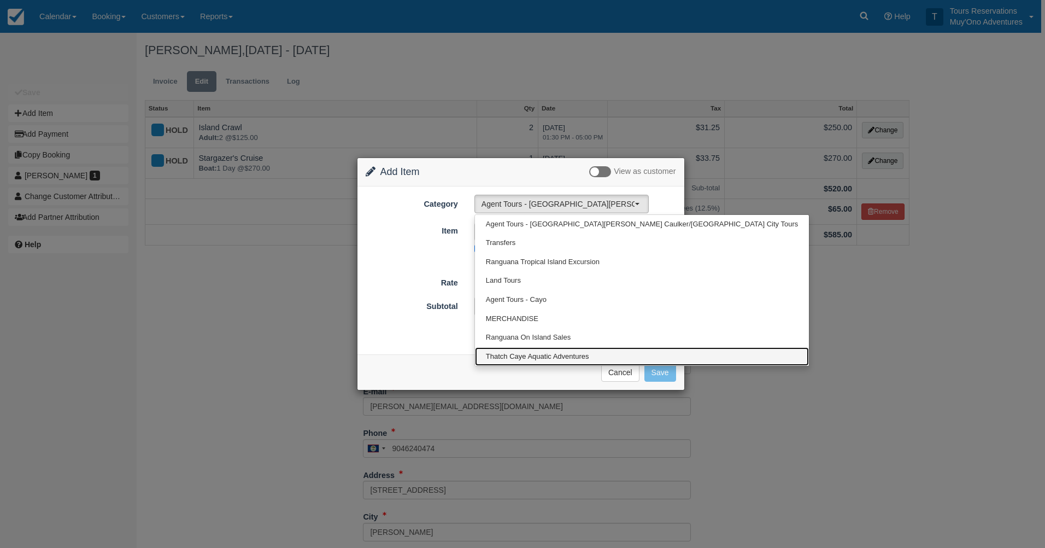
click at [530, 358] on span "Thatch Caye Aquatic Adventures" at bounding box center [537, 356] width 103 height 10
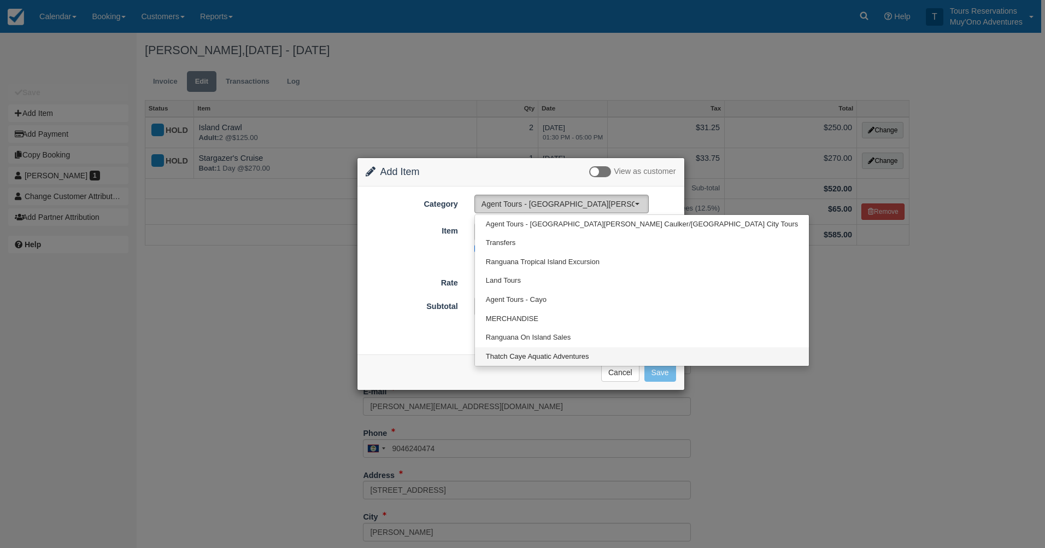
select select "64"
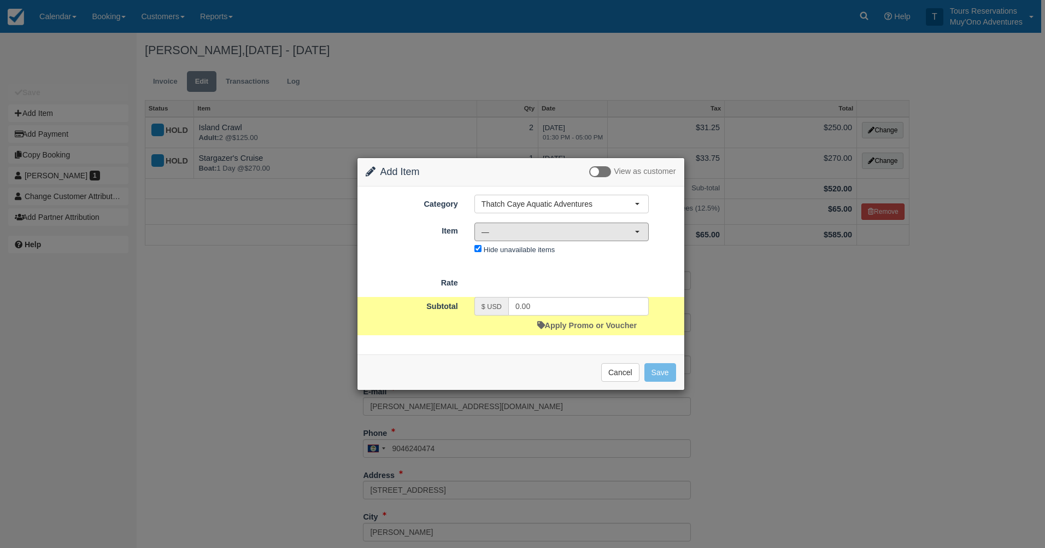
click at [517, 232] on span "—" at bounding box center [558, 231] width 153 height 11
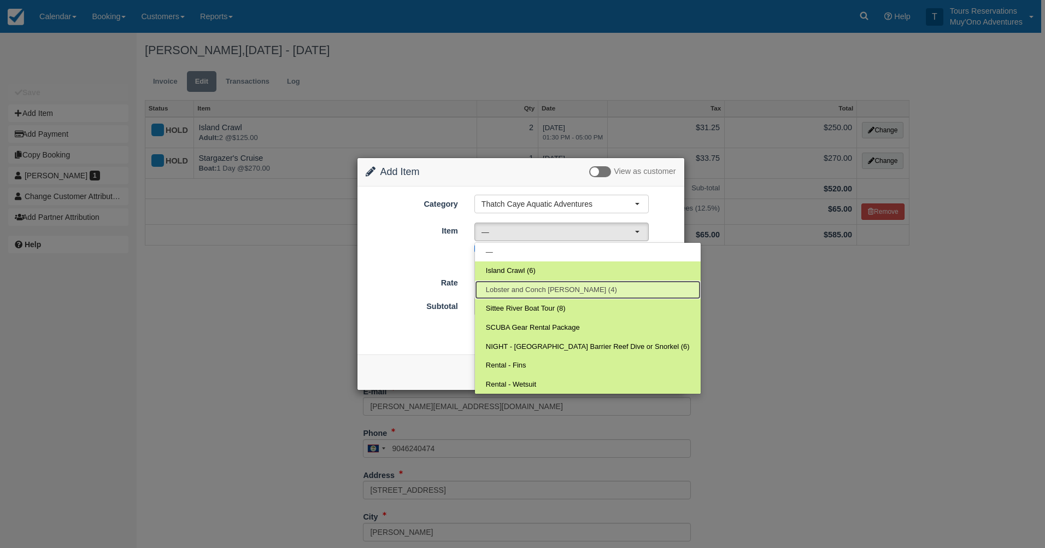
click at [532, 298] on link "Lobster and Conch [PERSON_NAME] (4)" at bounding box center [588, 289] width 226 height 19
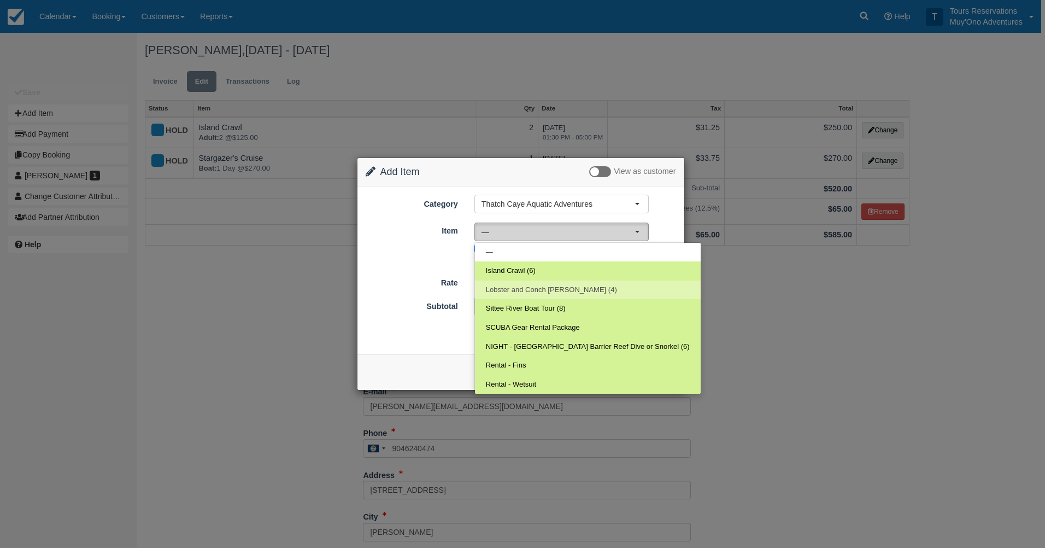
select select "306"
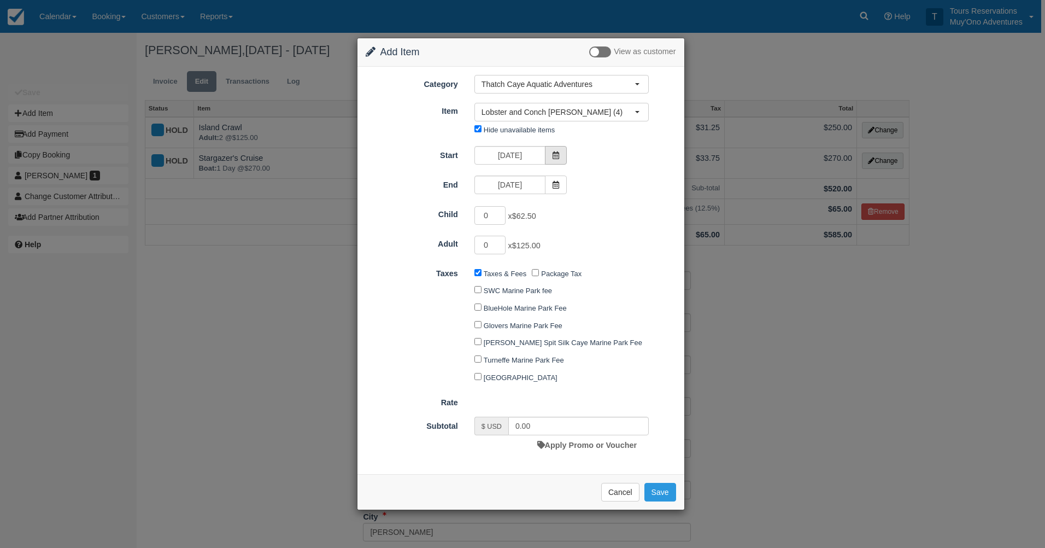
click at [551, 151] on span at bounding box center [556, 155] width 22 height 19
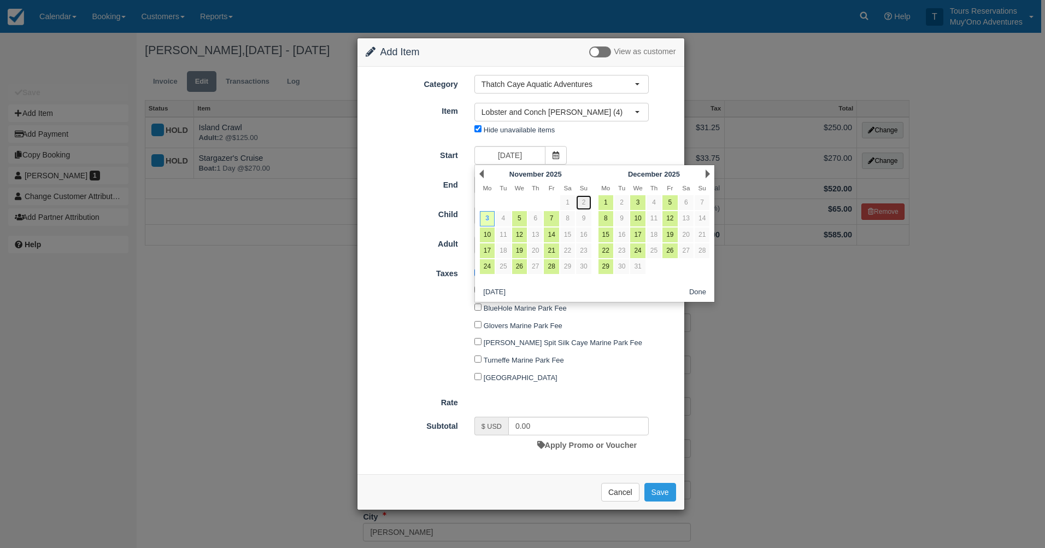
click at [579, 200] on link "2" at bounding box center [583, 202] width 15 height 15
type input "11/02/25"
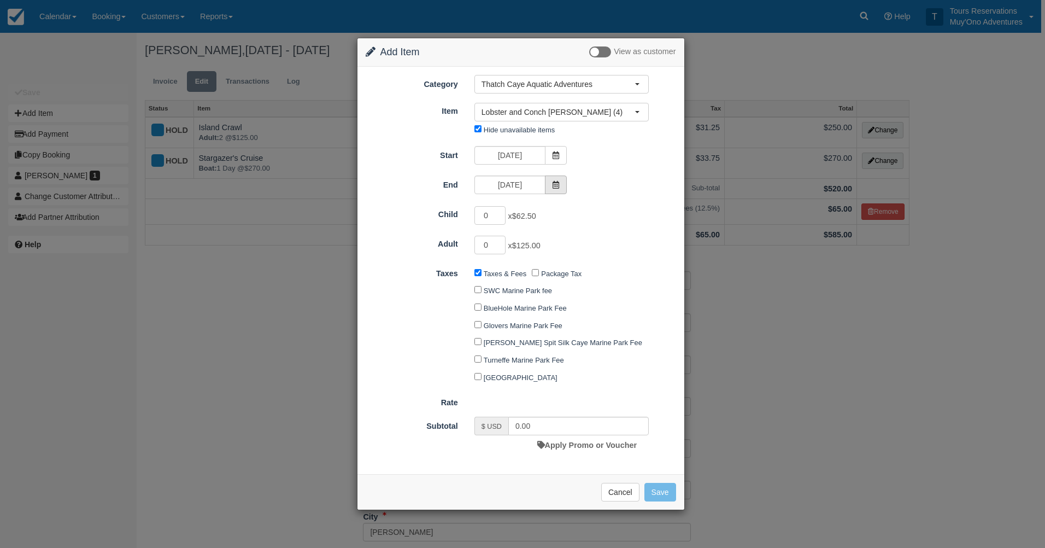
click at [561, 183] on span at bounding box center [556, 184] width 22 height 19
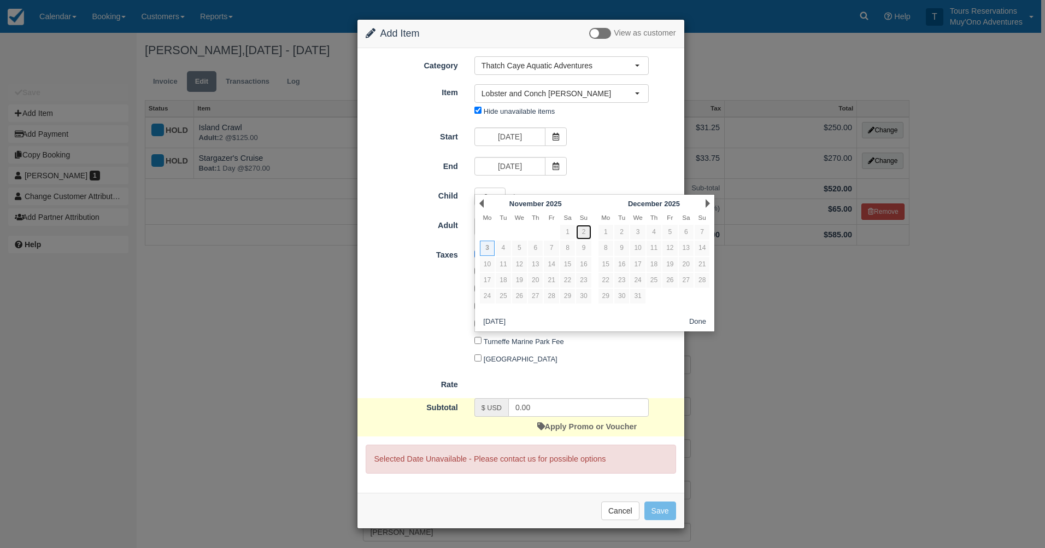
click at [578, 234] on link "2" at bounding box center [583, 232] width 15 height 15
type input "11/02/25"
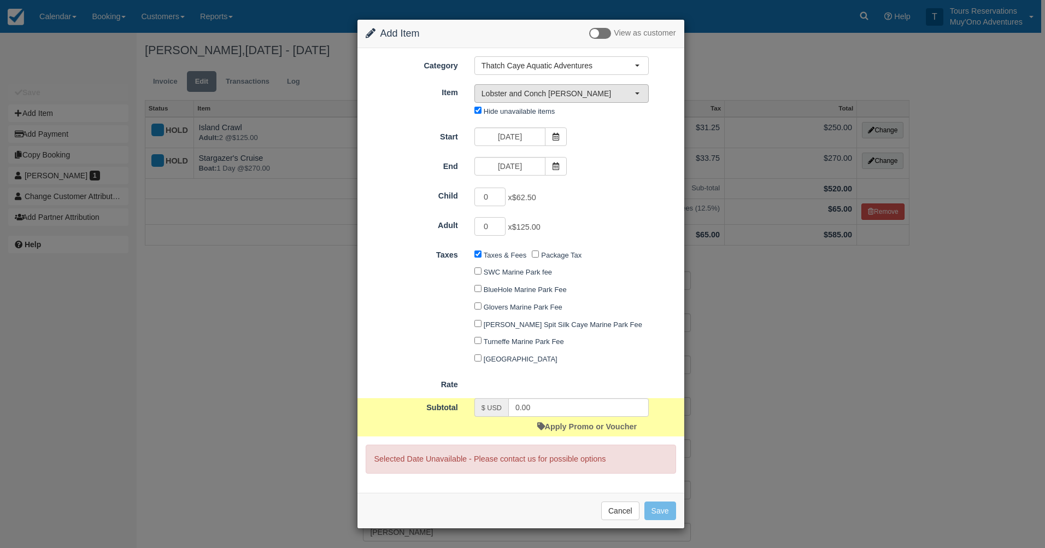
click at [574, 93] on span "Lobster and Conch [PERSON_NAME]" at bounding box center [558, 93] width 153 height 11
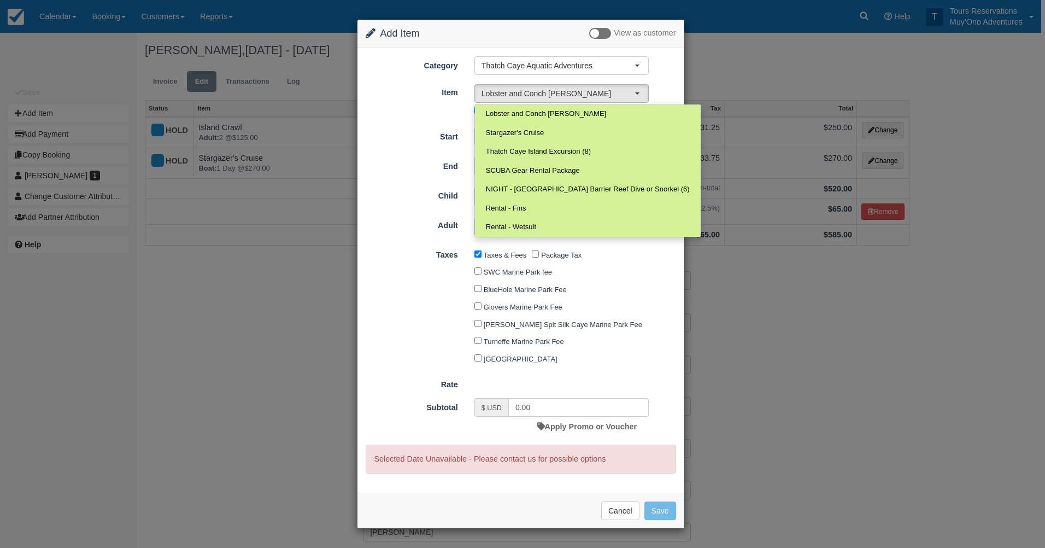
click at [414, 103] on div "Item Nothing selected Lobster and Conch Hunt Lobster and Conch Hunt Stargazer's…" at bounding box center [520, 101] width 327 height 36
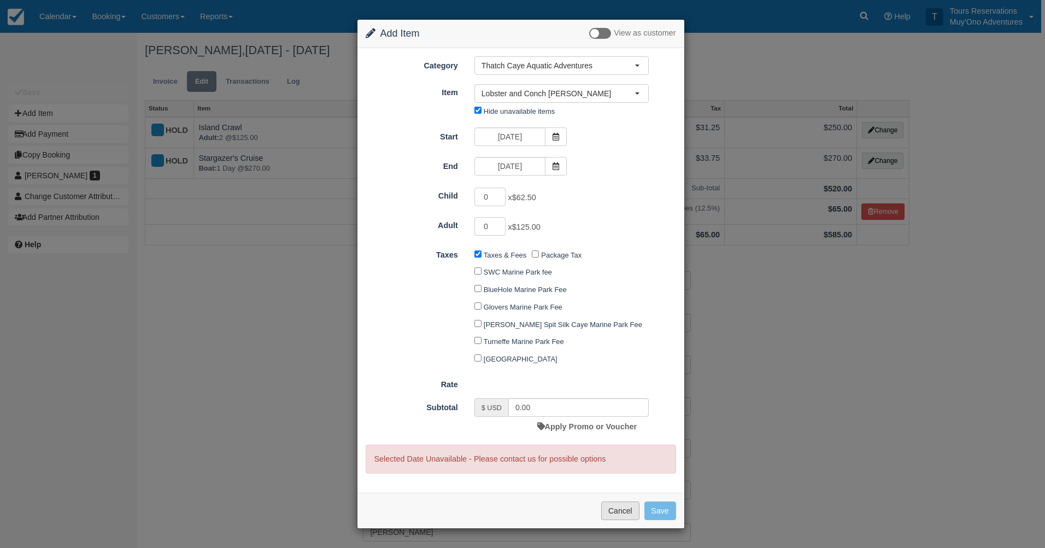
click at [619, 501] on button "Cancel" at bounding box center [620, 510] width 38 height 19
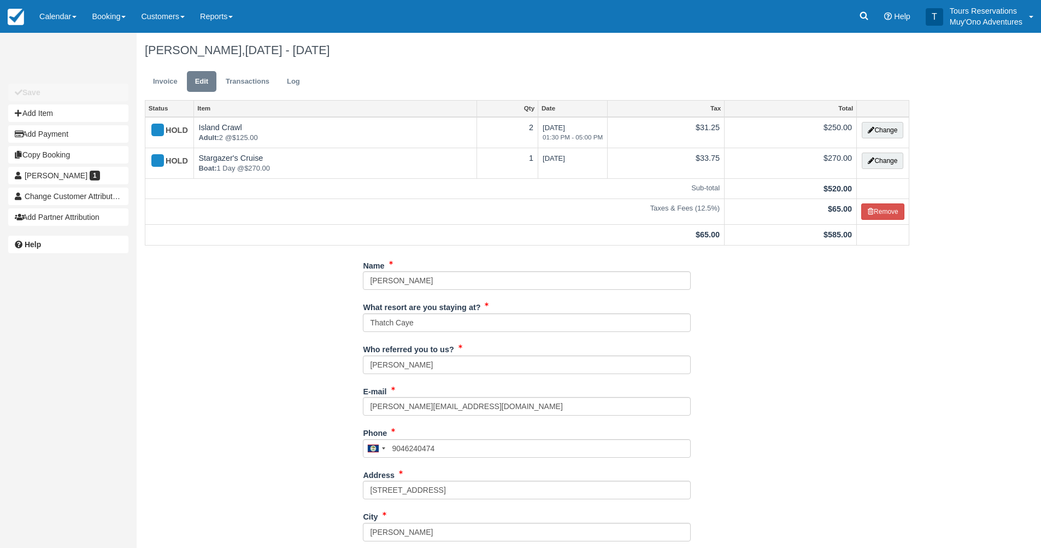
click at [142, 82] on div "Invoice Edit Transactions Log" at bounding box center [527, 84] width 781 height 33
click at [165, 86] on link "Invoice" at bounding box center [165, 81] width 41 height 21
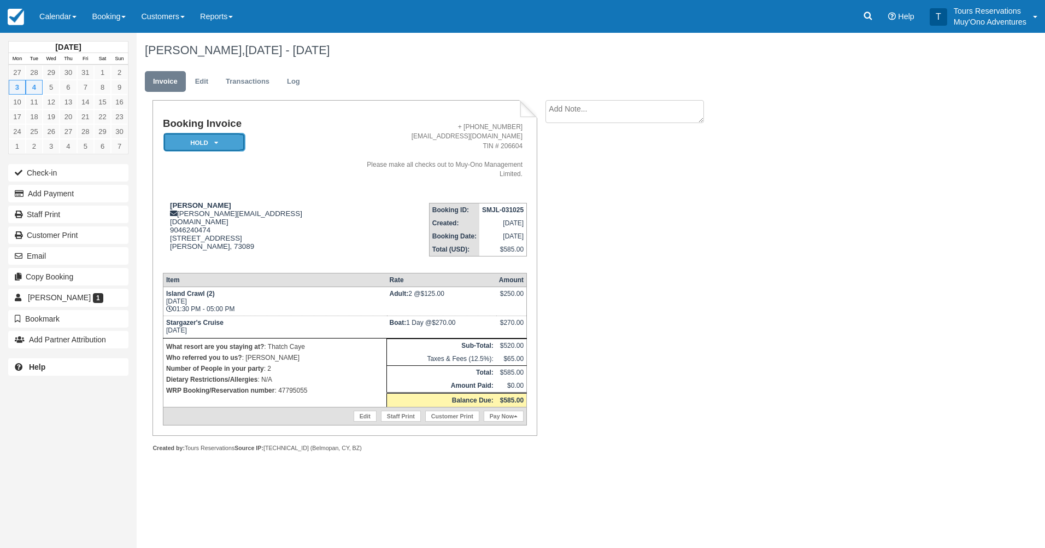
click at [222, 145] on em "HOLD" at bounding box center [204, 142] width 82 height 19
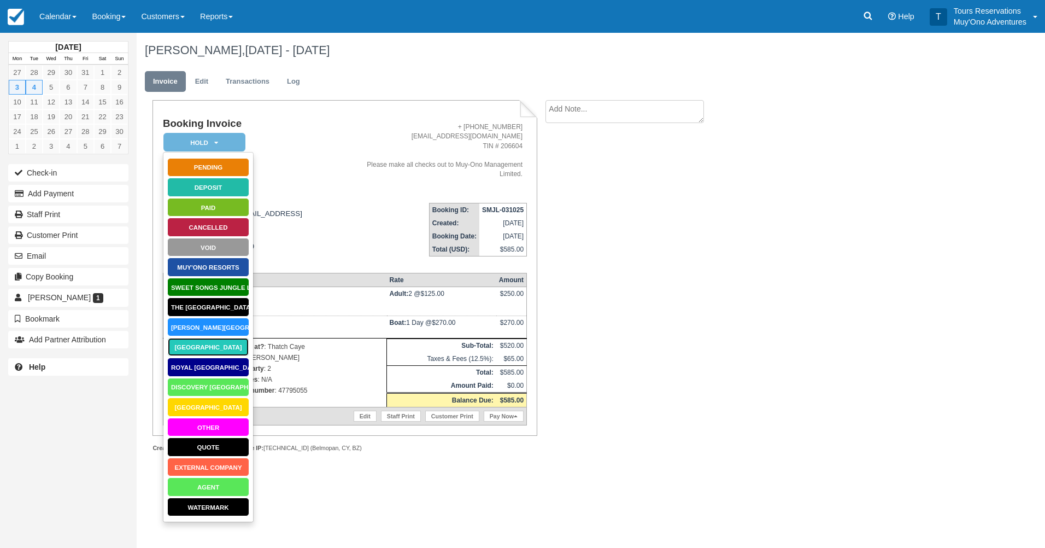
click at [208, 342] on link "Thatch Caye Resort" at bounding box center [208, 346] width 82 height 19
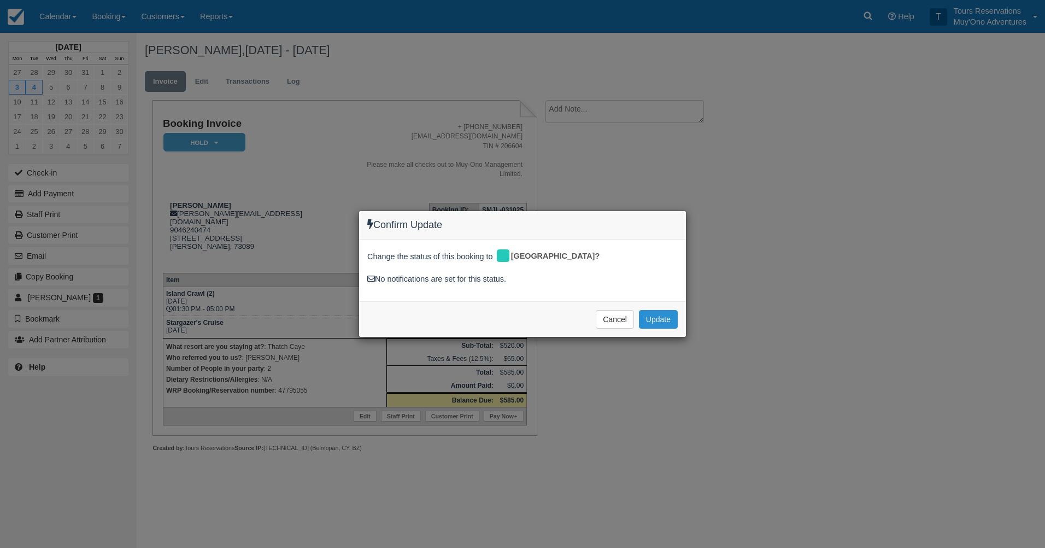
click at [659, 316] on button "Update" at bounding box center [658, 319] width 39 height 19
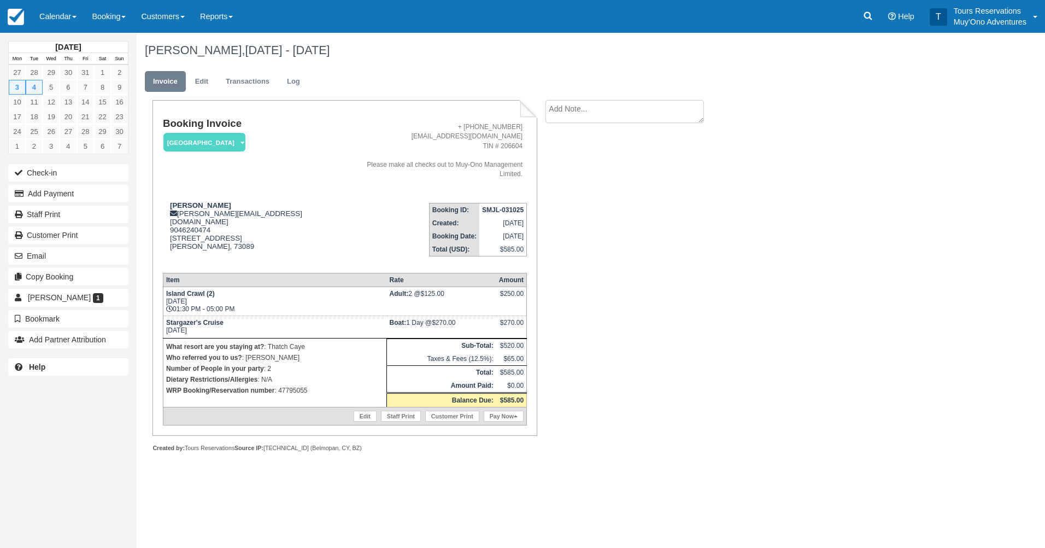
click at [497, 206] on strong "SMJL-031025" at bounding box center [503, 210] width 42 height 8
copy tbody "SMJL-031025"
click at [500, 206] on strong "SMJL-031025" at bounding box center [503, 210] width 42 height 8
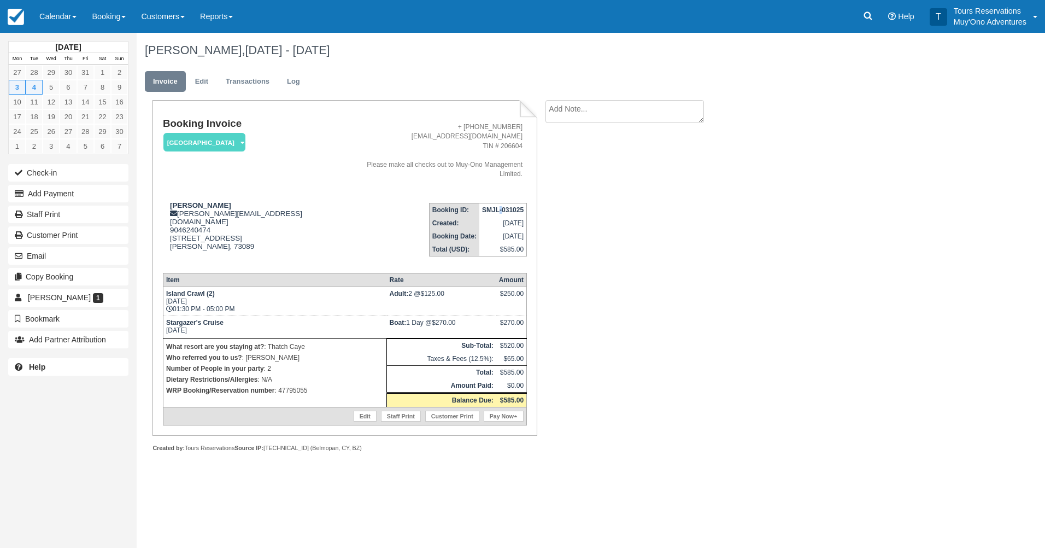
click at [500, 206] on strong "SMJL-031025" at bounding box center [503, 210] width 42 height 8
